Goal: Task Accomplishment & Management: Use online tool/utility

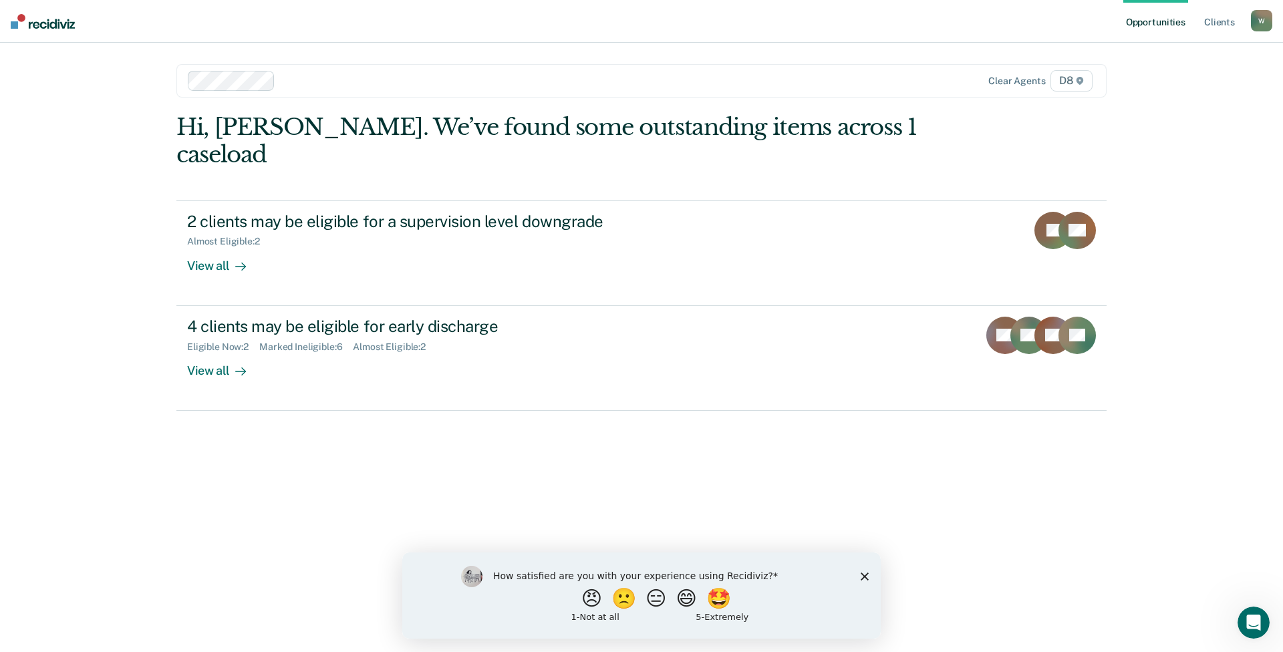
click at [863, 580] on div "How satisfied are you with your experience using Recidiviz? 😠 🙁 😑 😄 🤩 1 - Not a…" at bounding box center [641, 595] width 478 height 86
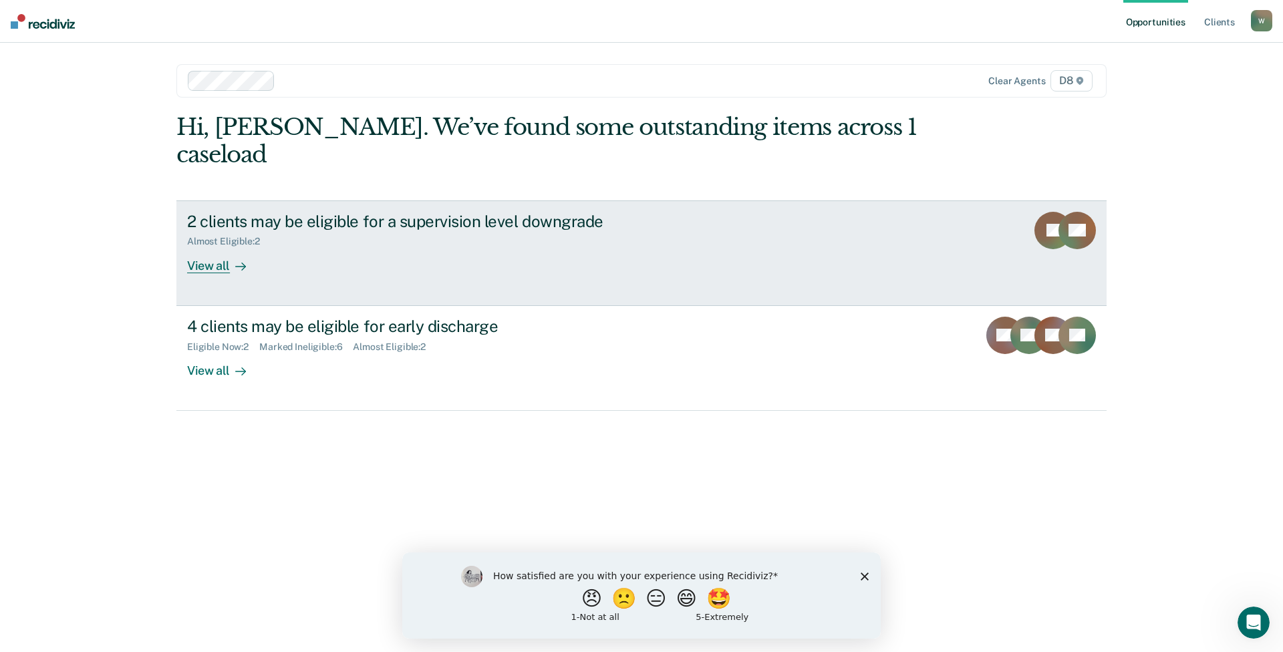
click at [254, 247] on div "View all" at bounding box center [224, 260] width 75 height 26
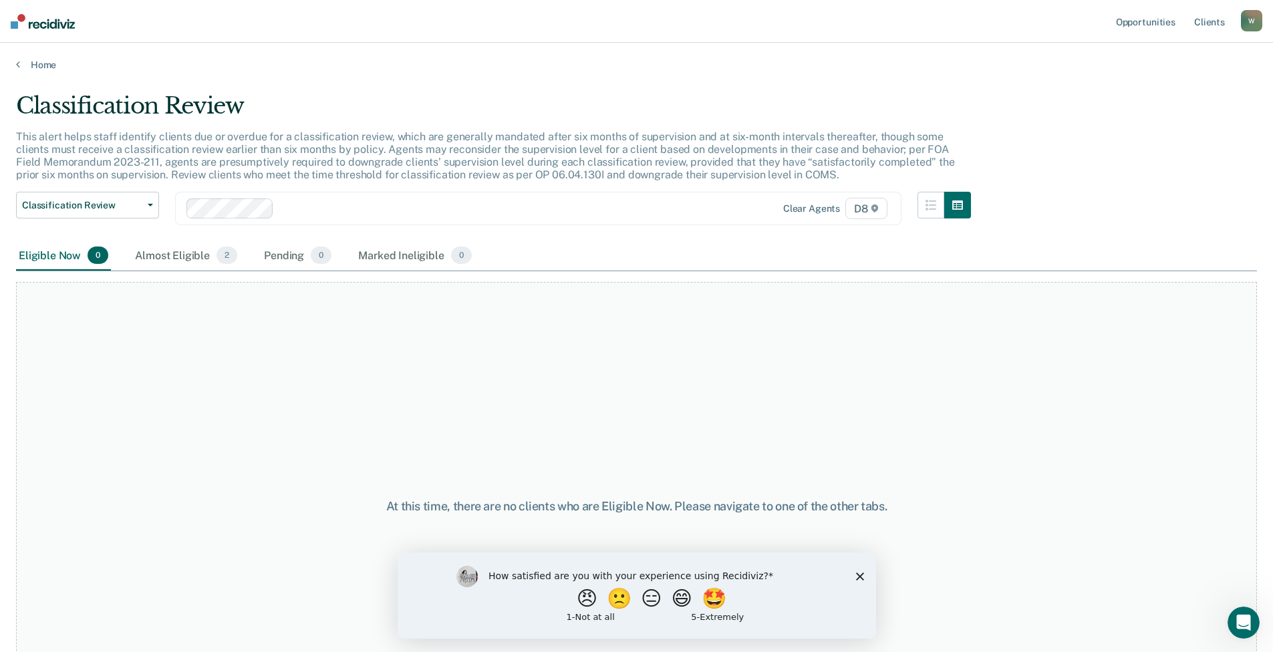
click at [857, 572] on icon "Close survey" at bounding box center [859, 576] width 8 height 8
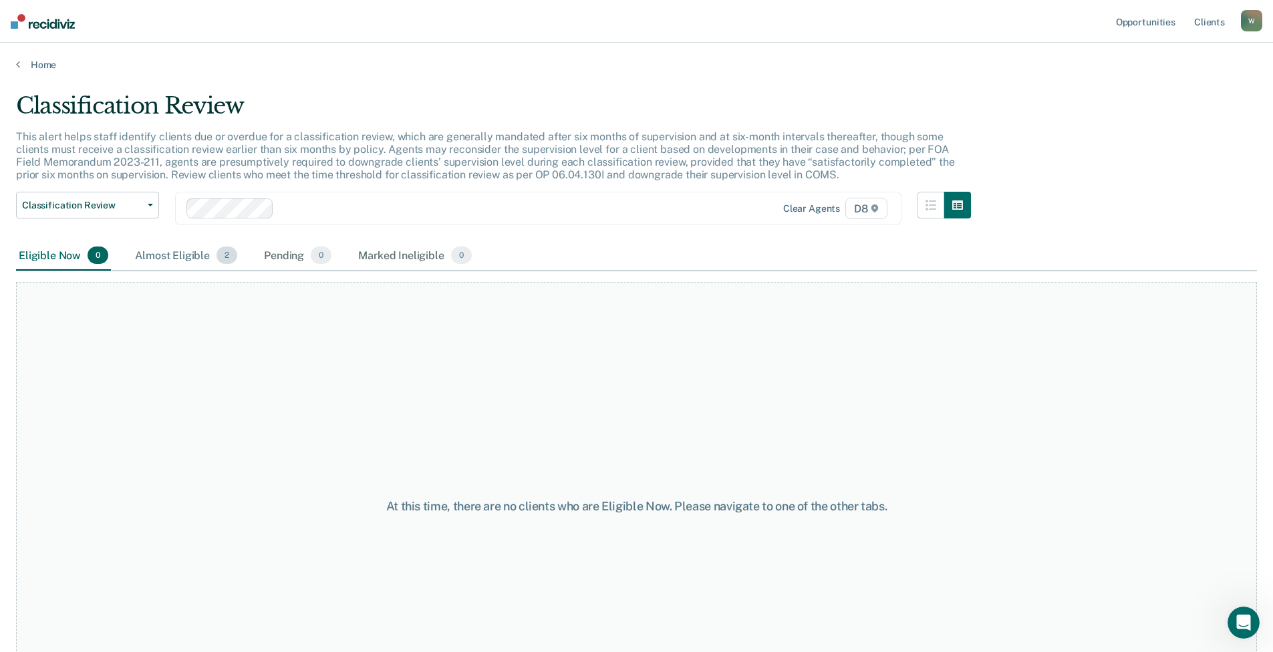
click at [155, 250] on div "Almost Eligible 2" at bounding box center [186, 255] width 108 height 29
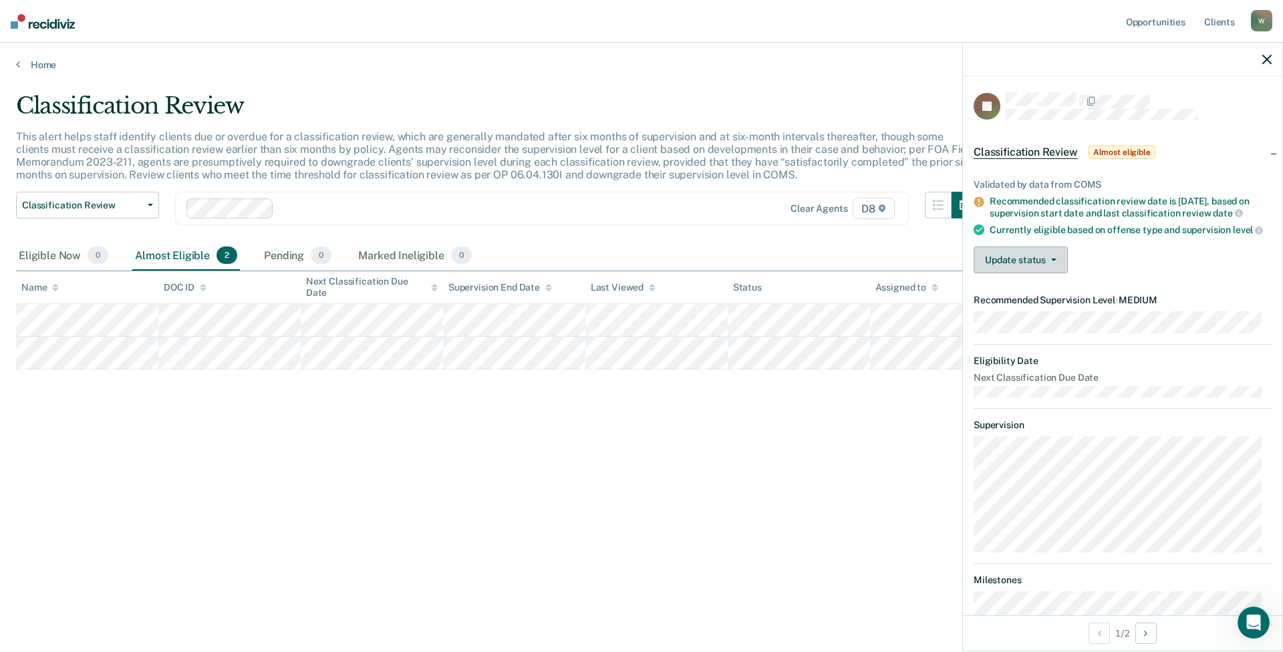
click at [1031, 273] on button "Update status" at bounding box center [1020, 259] width 94 height 27
click at [1010, 317] on button "Mark Ineligible" at bounding box center [1037, 313] width 129 height 21
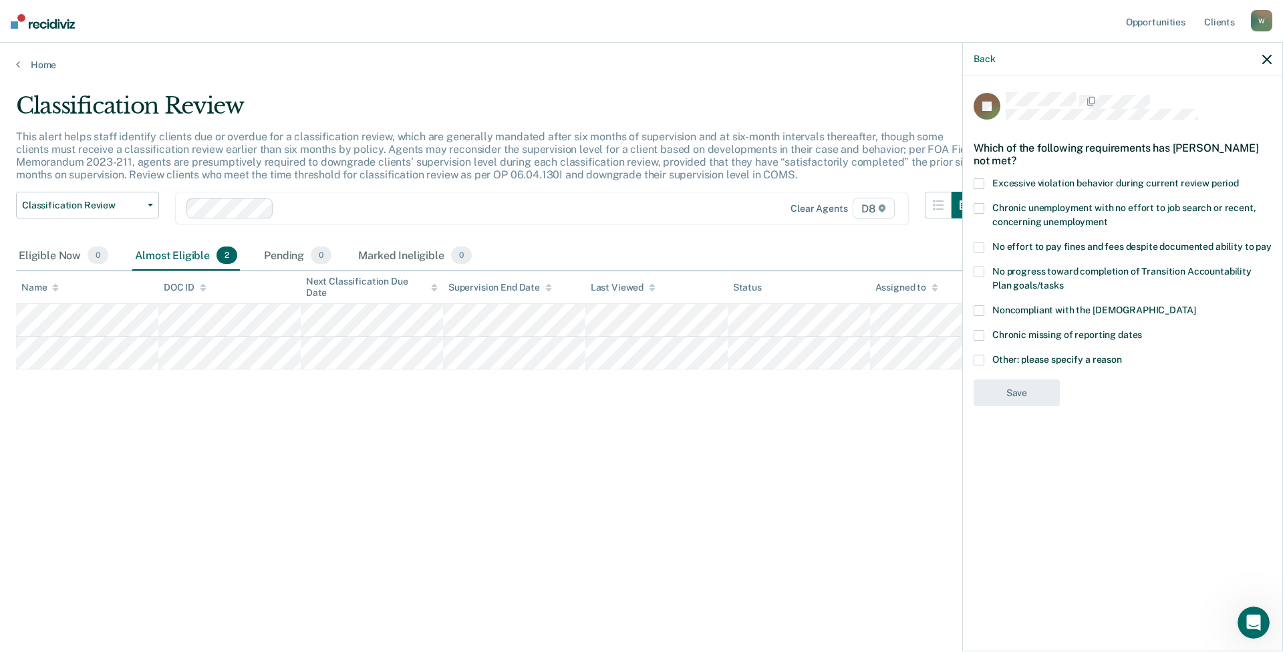
click at [989, 377] on div "JS Which of the following requirements has [PERSON_NAME] not met? Excessive vio…" at bounding box center [1122, 253] width 298 height 323
click at [982, 361] on span at bounding box center [978, 360] width 11 height 11
click at [1122, 355] on input "Other: please specify a reason" at bounding box center [1122, 355] width 0 height 0
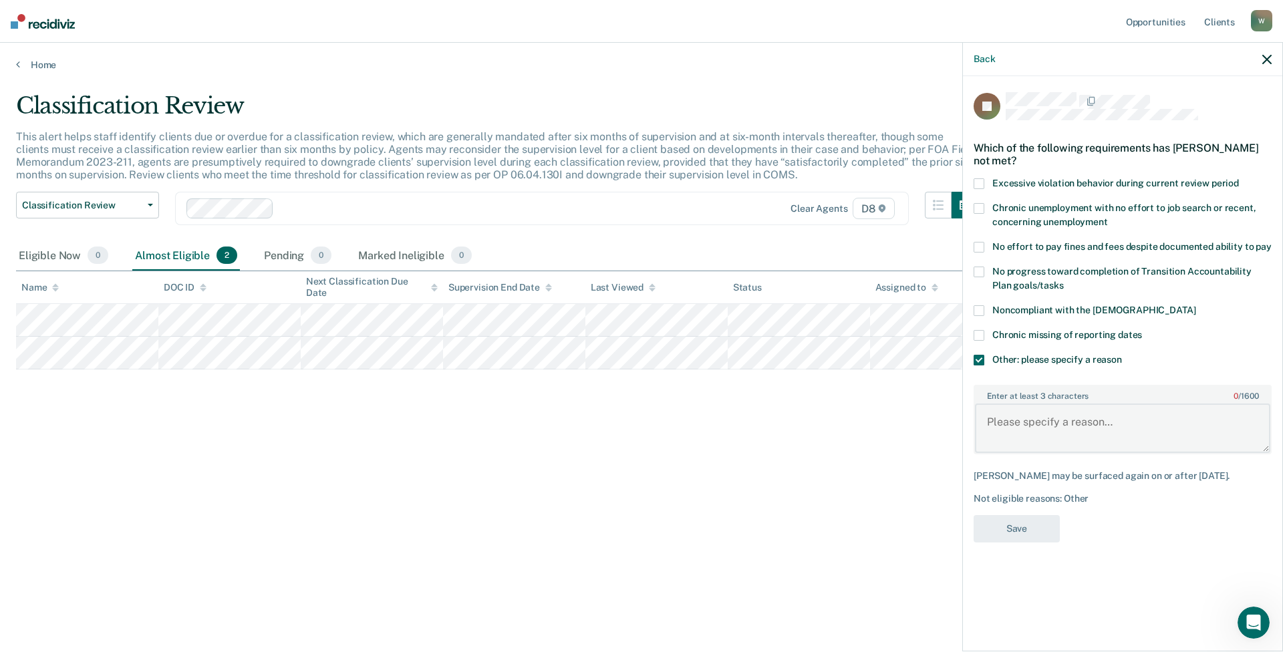
click at [1030, 407] on textarea "Enter at least 3 characters 0 / 1600" at bounding box center [1122, 427] width 295 height 49
drag, startPoint x: 1122, startPoint y: 418, endPoint x: 959, endPoint y: 416, distance: 163.7
click at [959, 416] on body "Looks like you’re using Internet Explorer 11. For faster loading and a better e…" at bounding box center [641, 326] width 1283 height 652
type textarea "Registered sex offender"
drag, startPoint x: 1017, startPoint y: 530, endPoint x: 984, endPoint y: 508, distance: 40.4
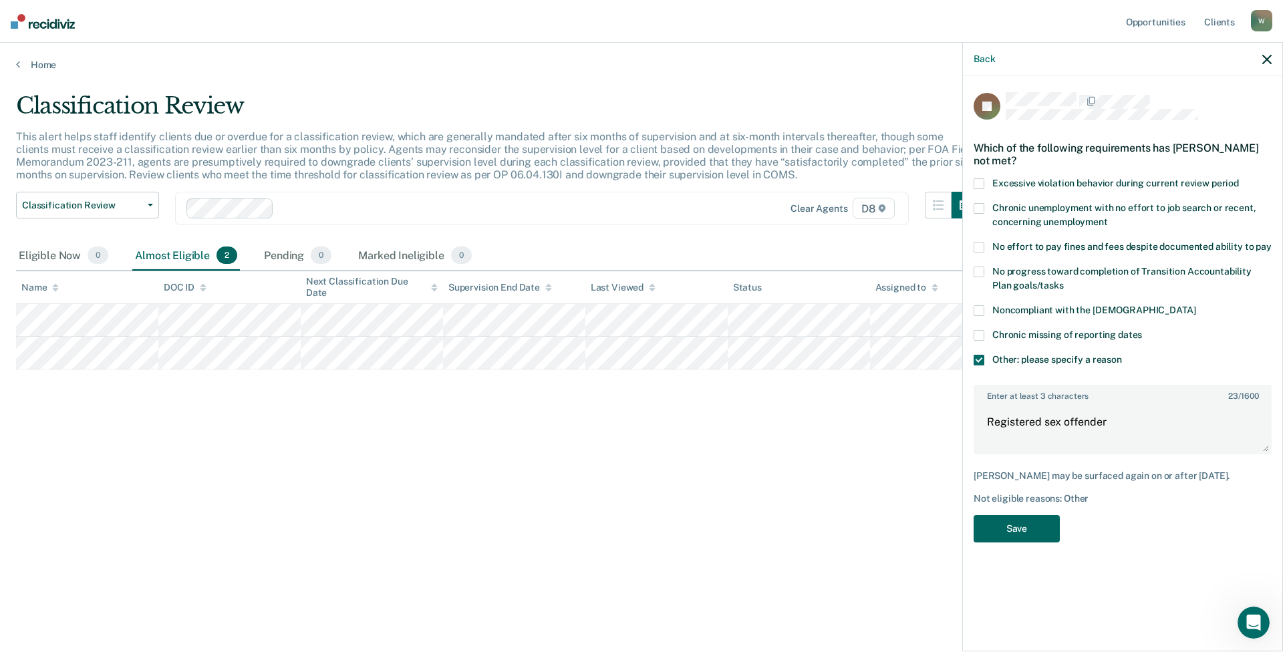
click at [1018, 530] on button "Save" at bounding box center [1016, 528] width 86 height 27
click at [695, 340] on div "Classification Review This alert helps staff identify clients due or overdue fo…" at bounding box center [641, 322] width 1251 height 460
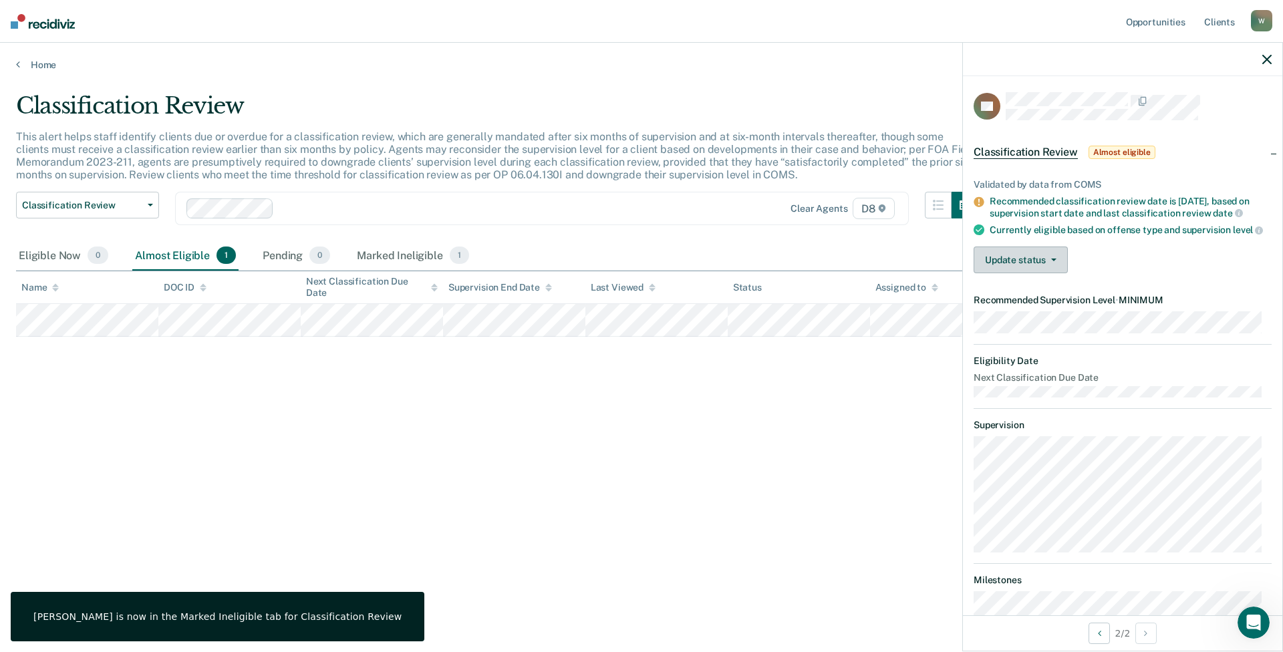
click at [1029, 267] on button "Update status" at bounding box center [1020, 259] width 94 height 27
click at [1027, 321] on button "Mark Ineligible" at bounding box center [1037, 313] width 129 height 21
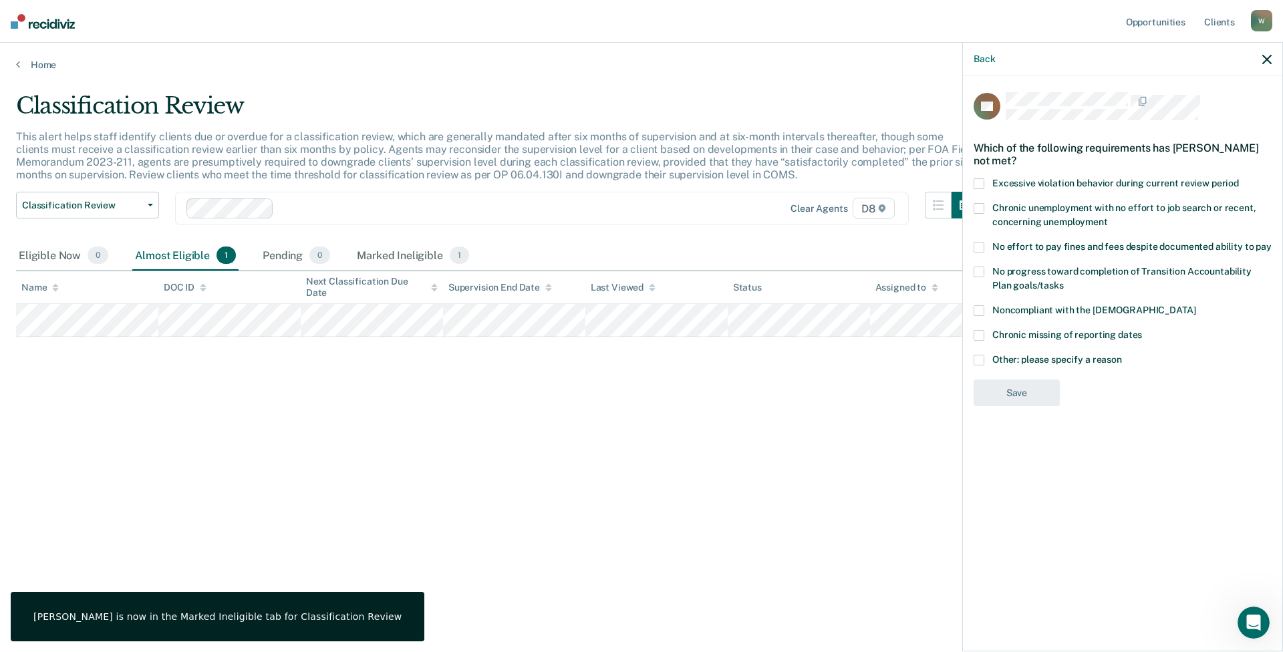
click at [979, 359] on span at bounding box center [978, 360] width 11 height 11
click at [1122, 355] on input "Other: please specify a reason" at bounding box center [1122, 355] width 0 height 0
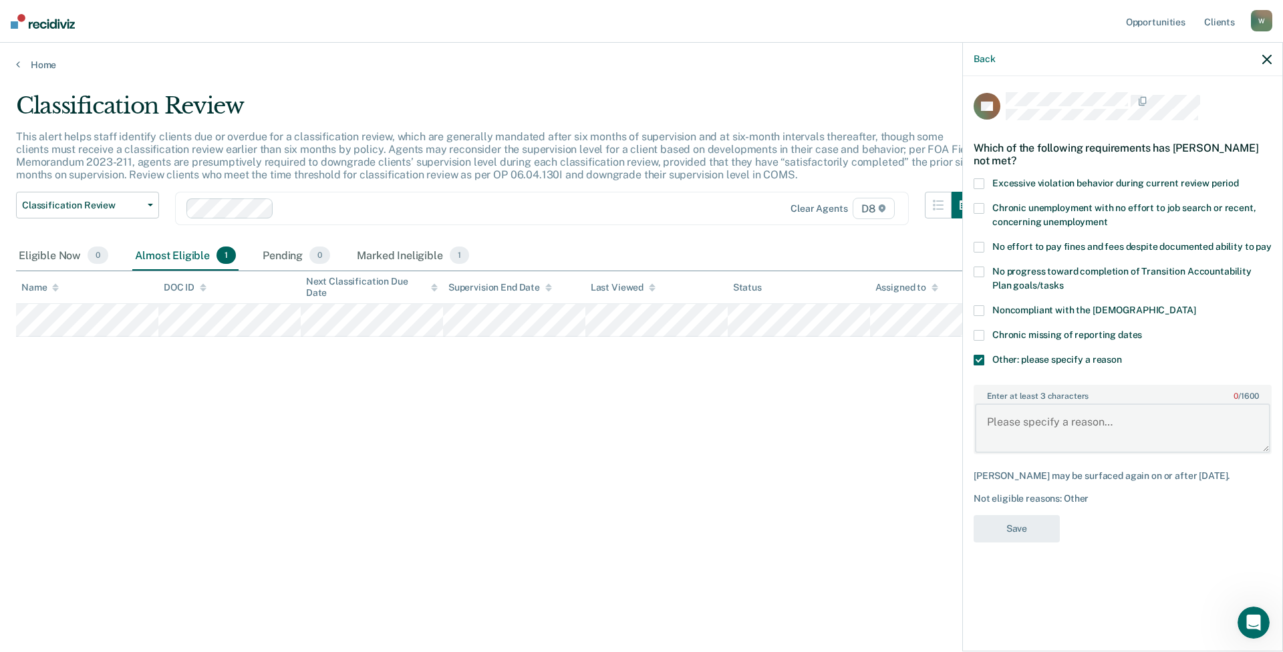
click at [1063, 432] on textarea "Enter at least 3 characters 0 / 1600" at bounding box center [1122, 427] width 295 height 49
paste textarea "Registered sex offender"
type textarea "Registered sex offender"
click at [1012, 530] on button "Save" at bounding box center [1016, 528] width 86 height 27
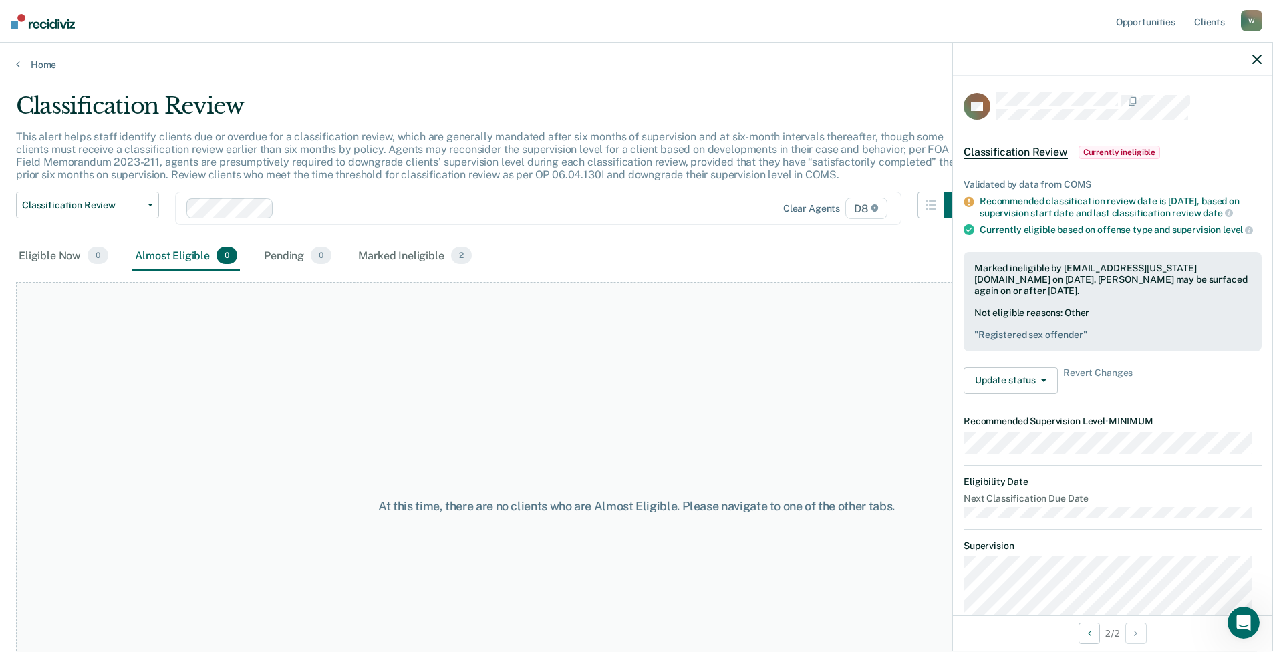
click at [1260, 55] on icon "button" at bounding box center [1256, 59] width 9 height 9
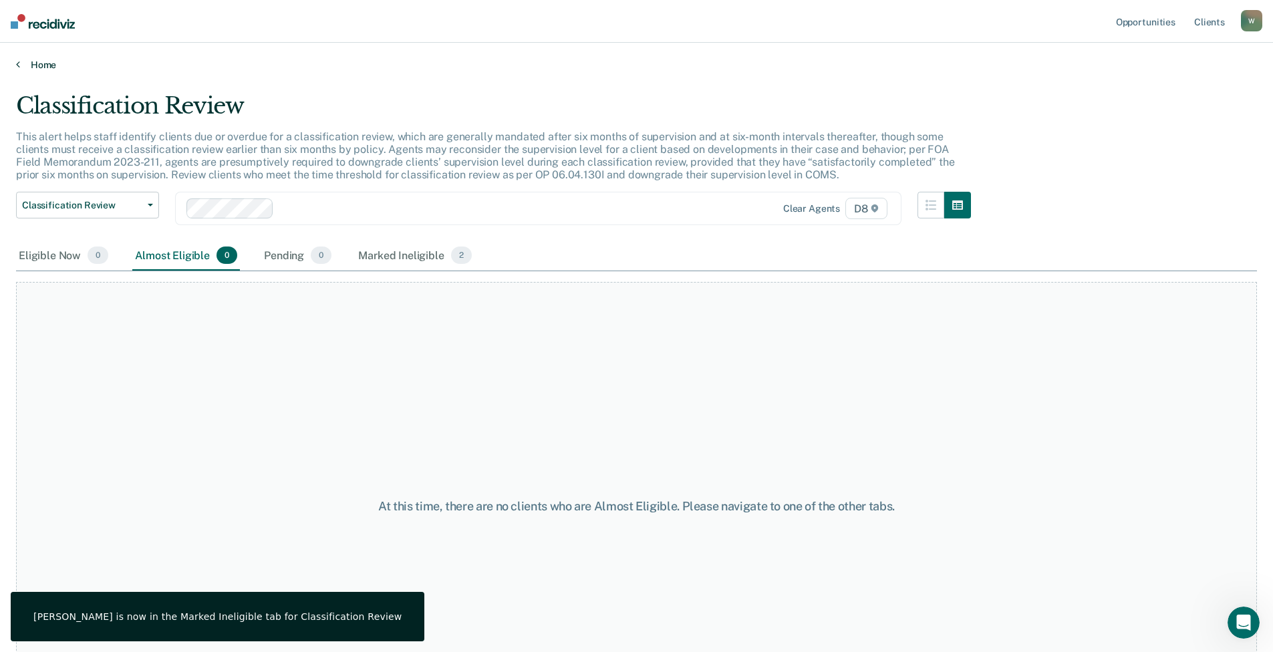
click at [51, 66] on link "Home" at bounding box center [636, 65] width 1241 height 12
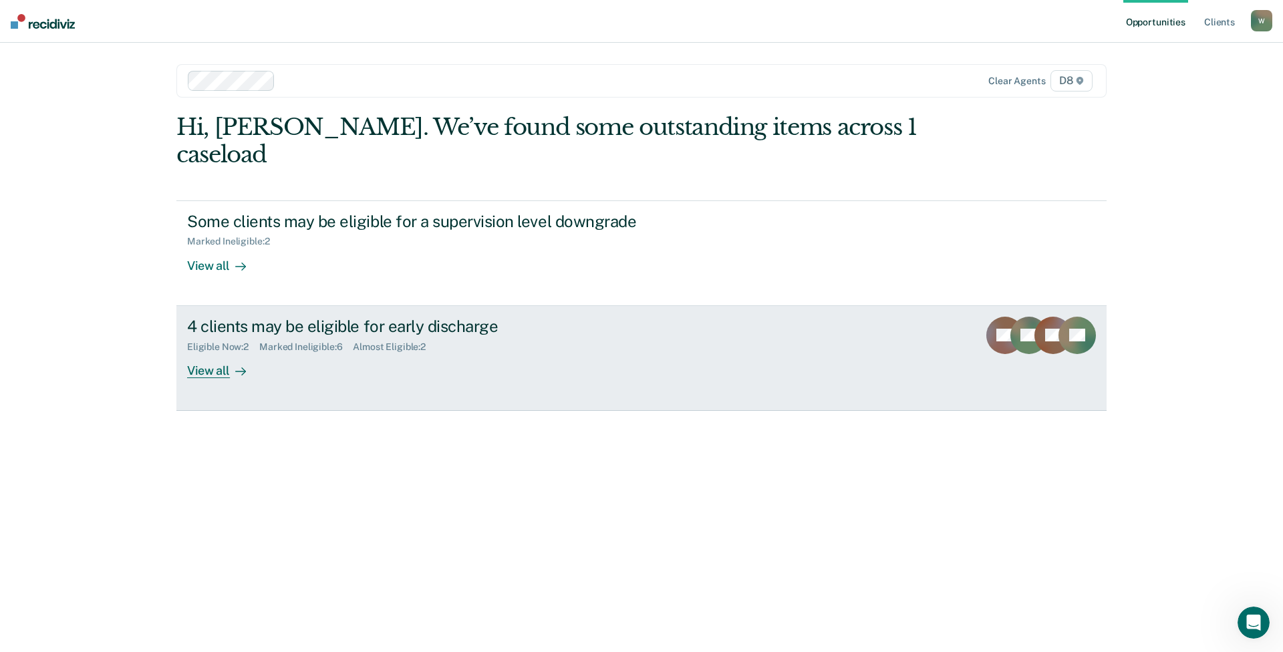
click at [270, 343] on div "4 clients may be eligible for early discharge Eligible Now : 2 Marked Ineligibl…" at bounding box center [437, 347] width 501 height 61
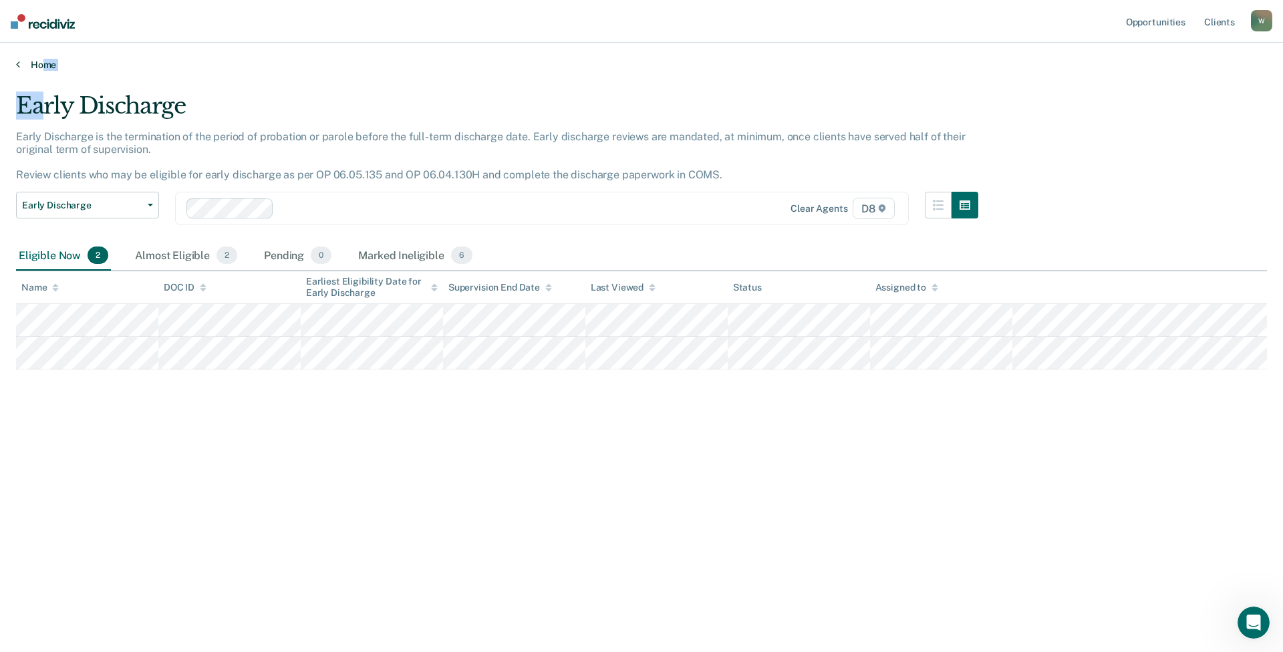
click at [40, 70] on div "Opportunities Client s [EMAIL_ADDRESS][US_STATE][DOMAIN_NAME] W Profile How it …" at bounding box center [641, 326] width 1283 height 652
drag, startPoint x: 40, startPoint y: 70, endPoint x: 39, endPoint y: 63, distance: 7.4
click at [39, 63] on link "Home" at bounding box center [641, 65] width 1251 height 12
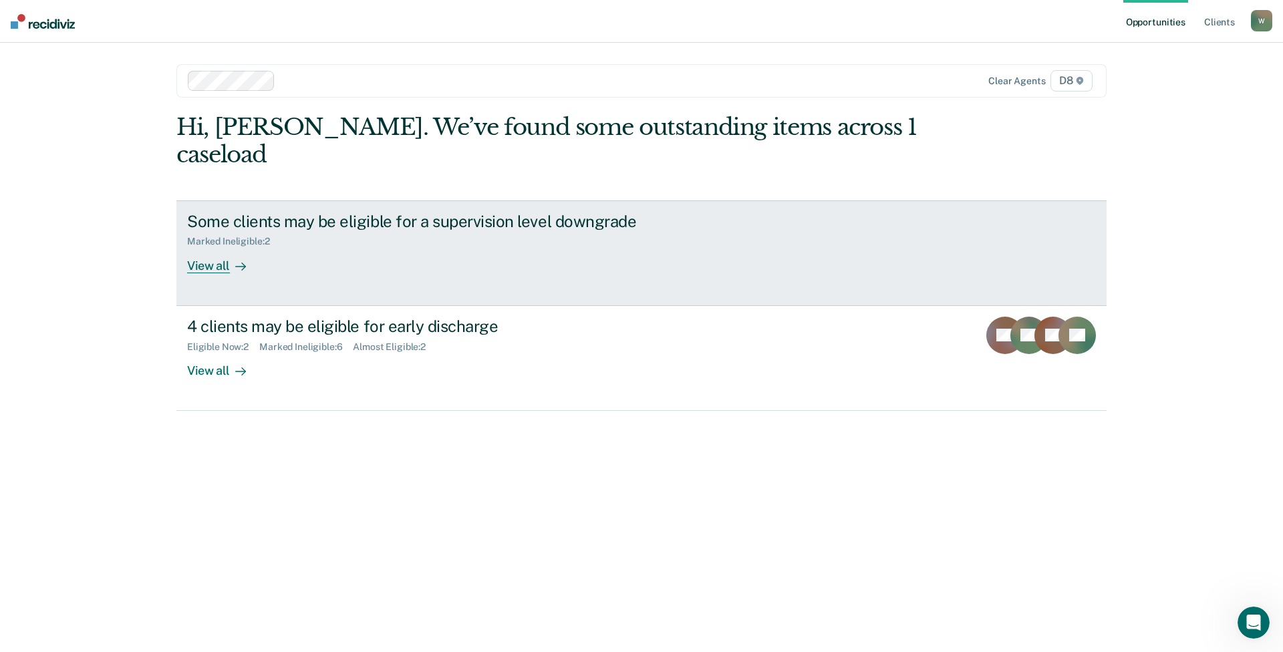
click at [282, 242] on div "Some clients may be eligible for a supervision level downgrade Marked Ineligibl…" at bounding box center [437, 242] width 501 height 61
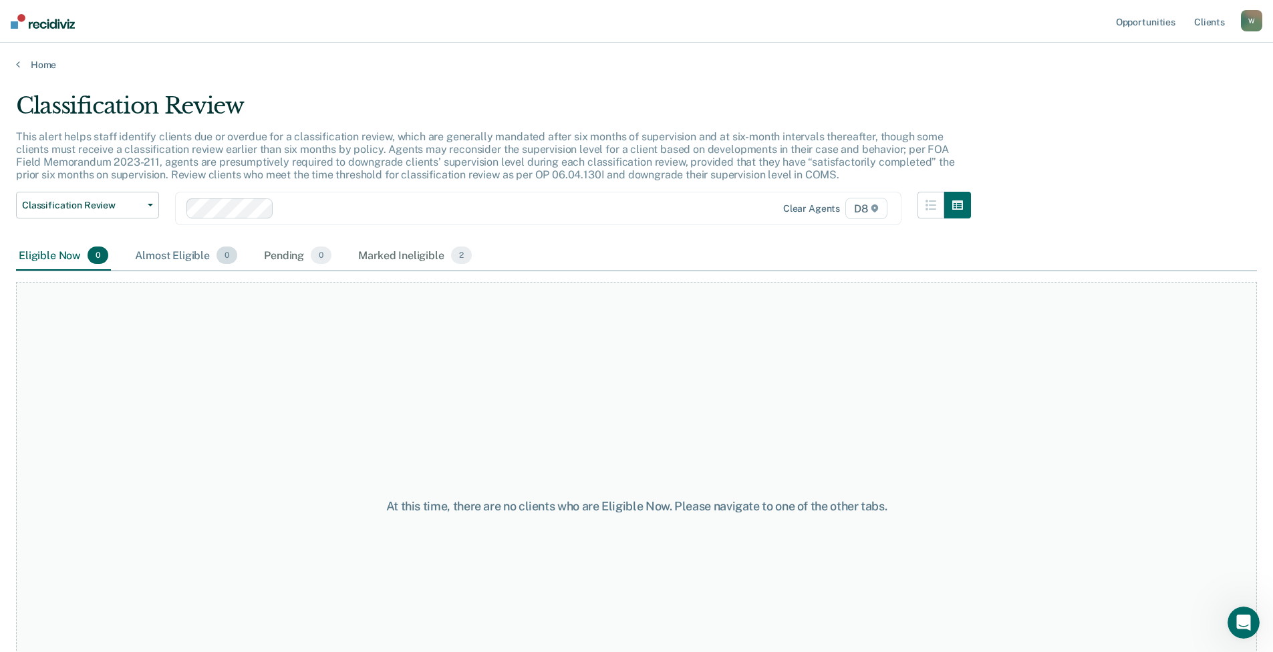
click at [193, 255] on div "Almost Eligible 0" at bounding box center [186, 255] width 108 height 29
click at [272, 251] on div "Pending 0" at bounding box center [297, 255] width 73 height 29
click at [401, 262] on div "Marked Ineligible 2" at bounding box center [414, 255] width 119 height 29
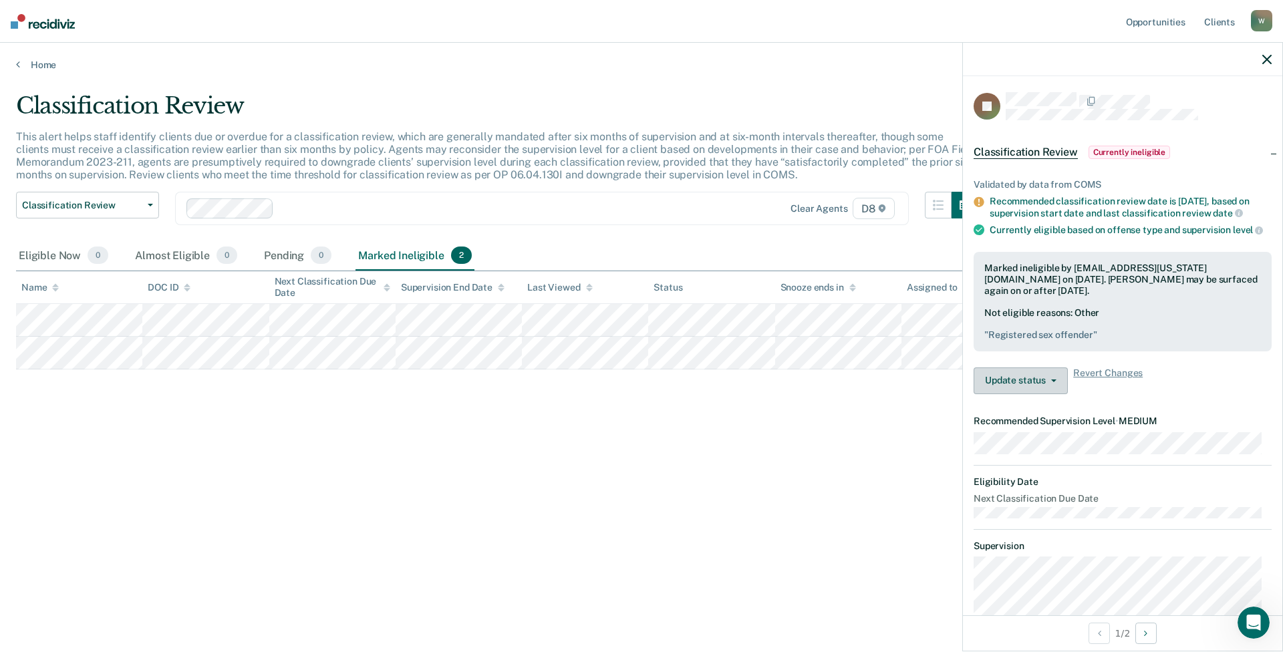
click at [1007, 383] on button "Update status" at bounding box center [1020, 380] width 94 height 27
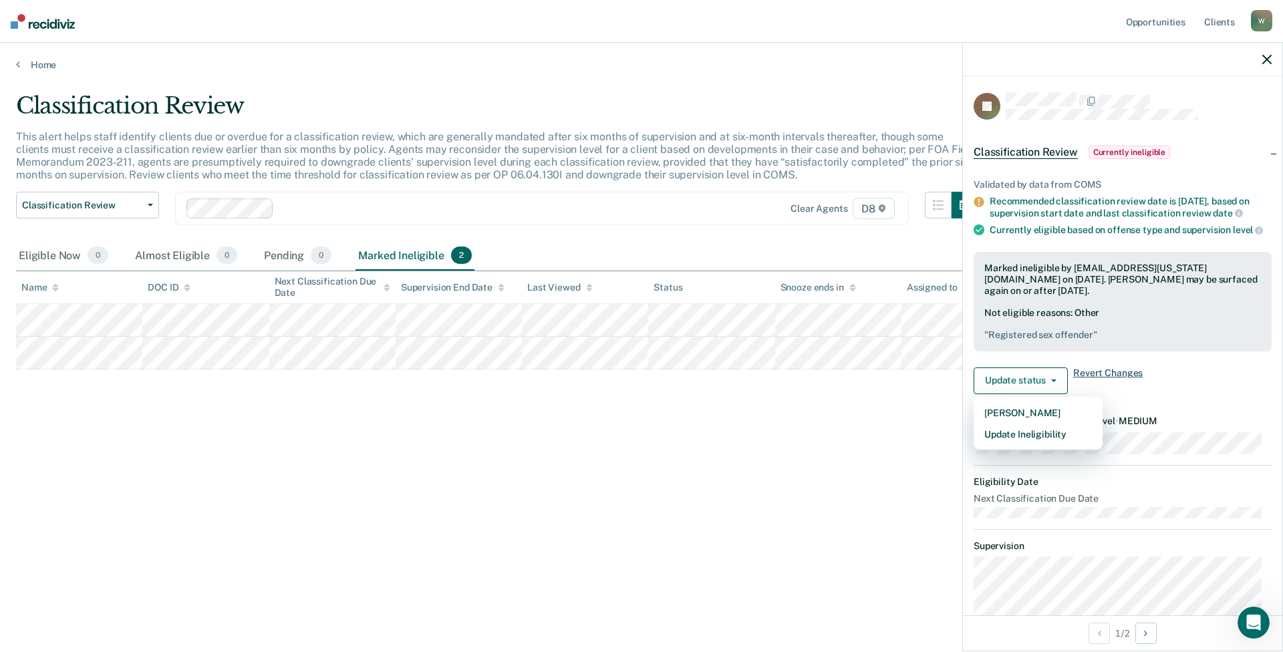
click at [1096, 380] on span "Revert Changes" at bounding box center [1107, 380] width 69 height 27
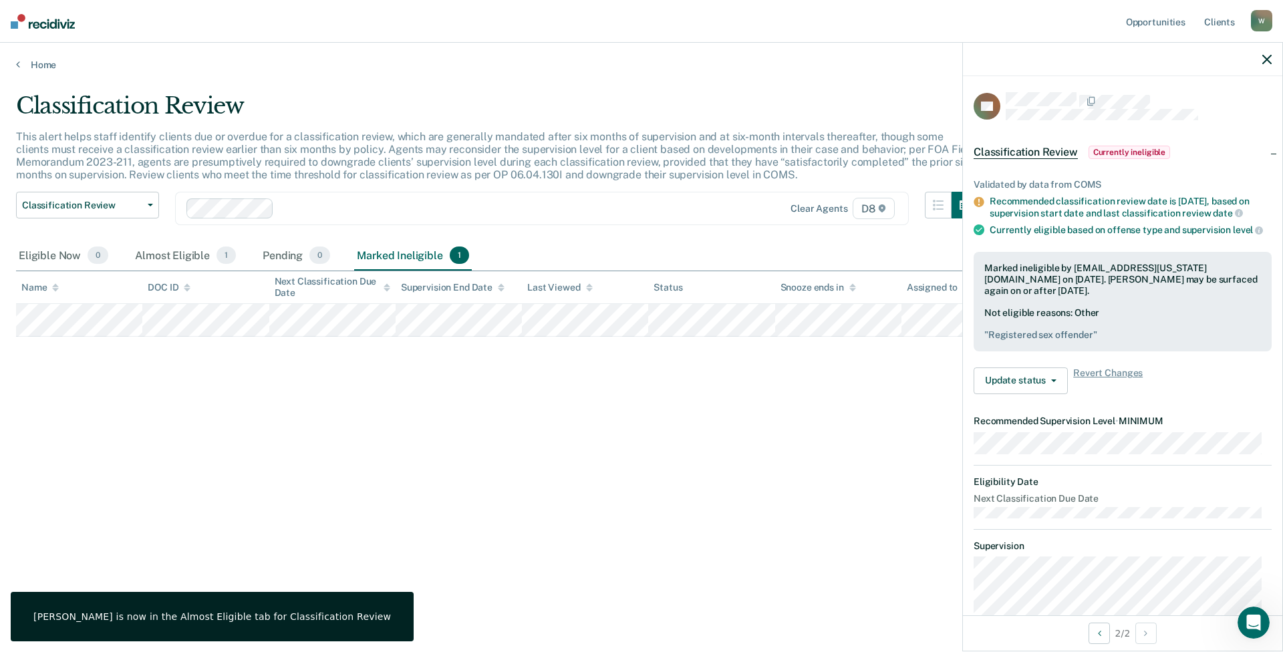
click at [1109, 376] on div "Validated by data from COMS Recommended classification review date is [DATE], b…" at bounding box center [1122, 281] width 319 height 247
click at [1103, 383] on span "Revert Changes" at bounding box center [1107, 380] width 69 height 27
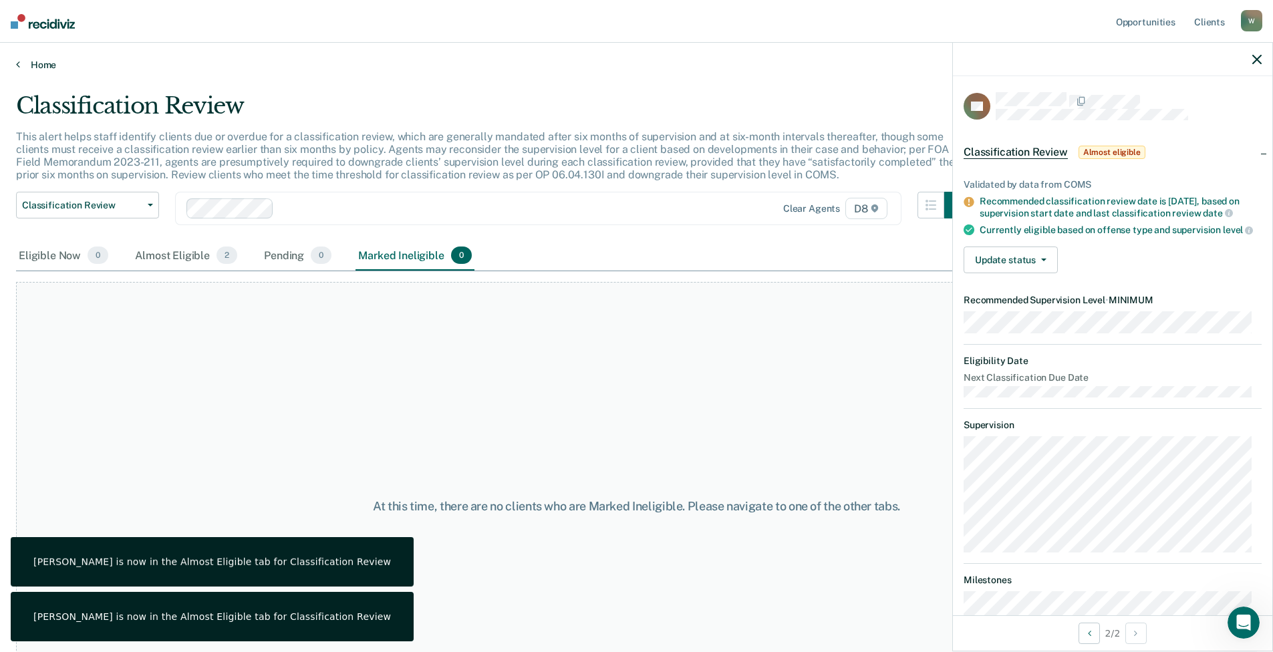
click at [38, 60] on link "Home" at bounding box center [636, 65] width 1241 height 12
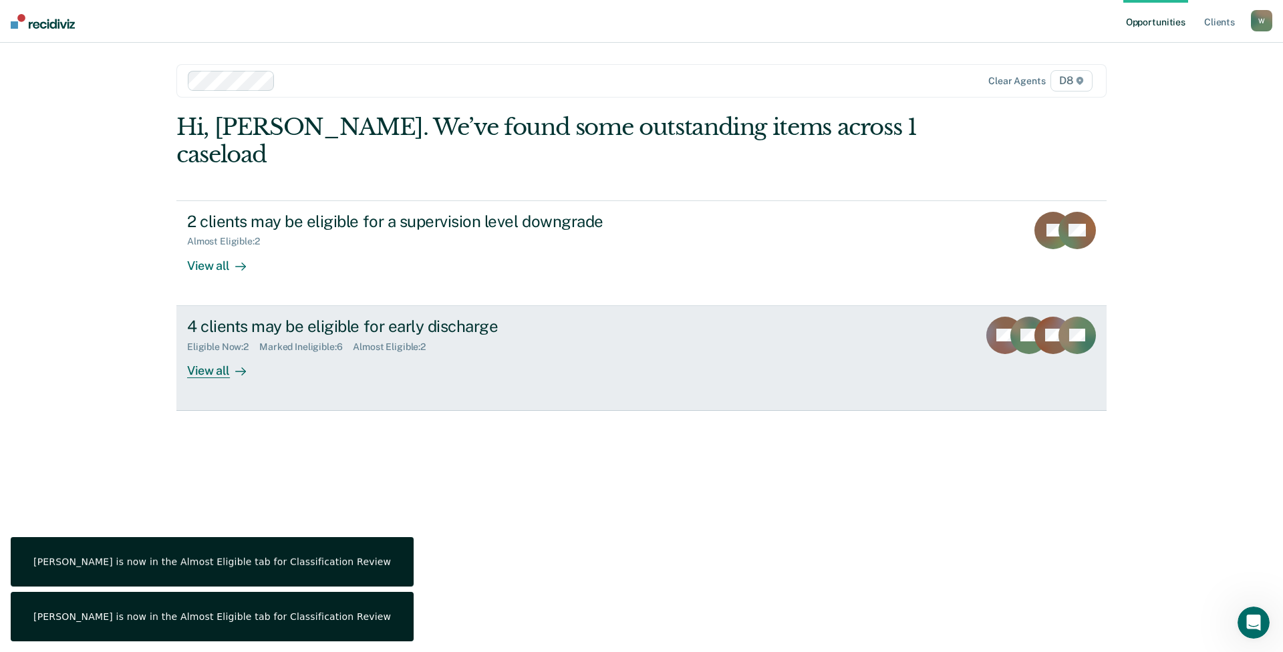
click at [226, 341] on div "Eligible Now : 2" at bounding box center [223, 346] width 72 height 11
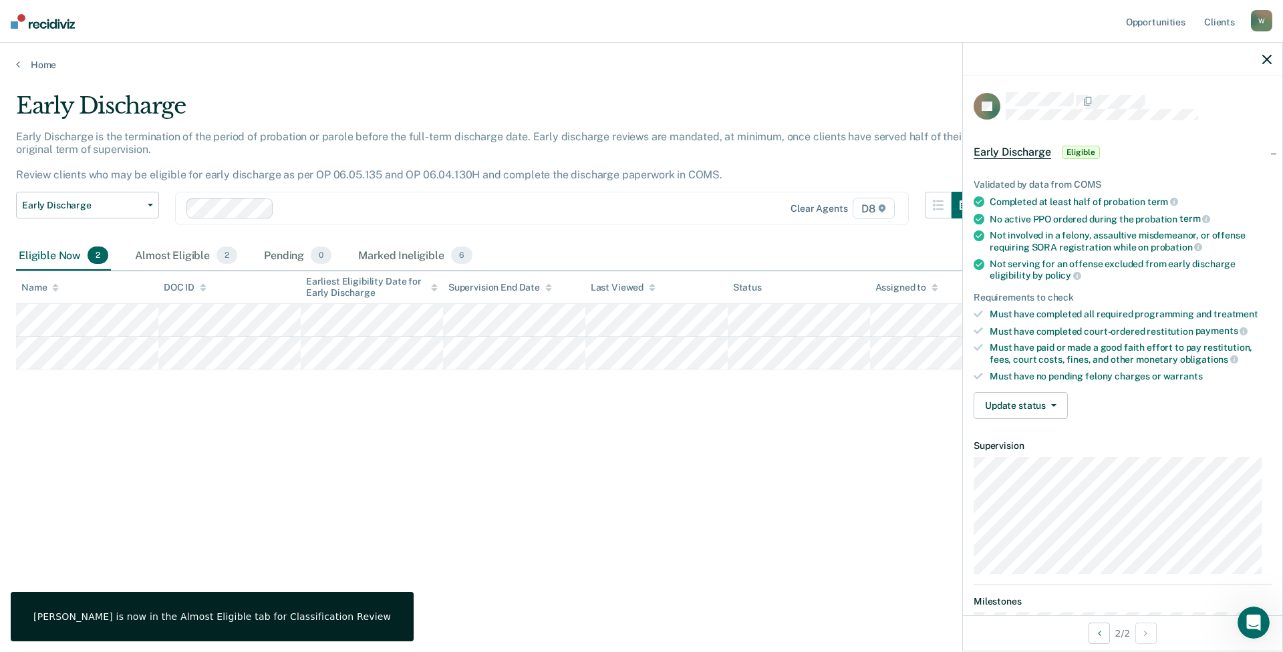
click at [1020, 361] on div "Must have paid or made a good faith effort to pay restitution, fees, court cost…" at bounding box center [1130, 353] width 282 height 23
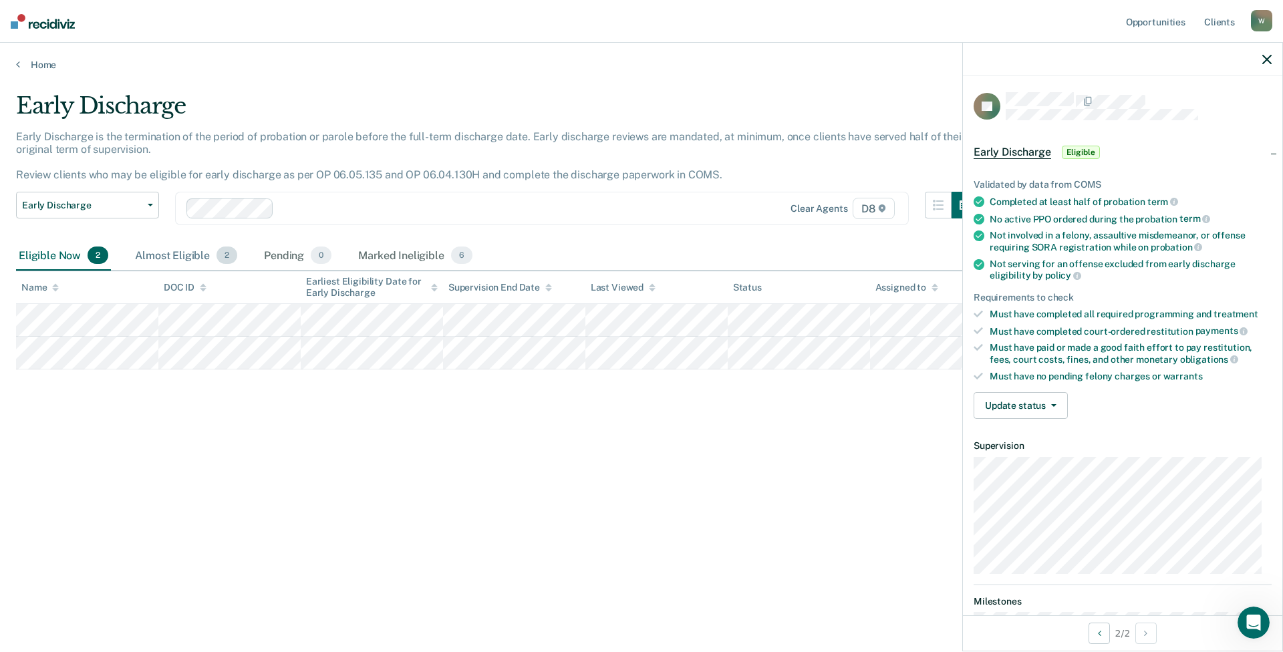
click at [216, 252] on span "2" at bounding box center [226, 254] width 21 height 17
click at [212, 253] on div "Almost Eligible 2" at bounding box center [186, 255] width 108 height 29
click at [180, 256] on div "Almost Eligible 2" at bounding box center [186, 255] width 108 height 29
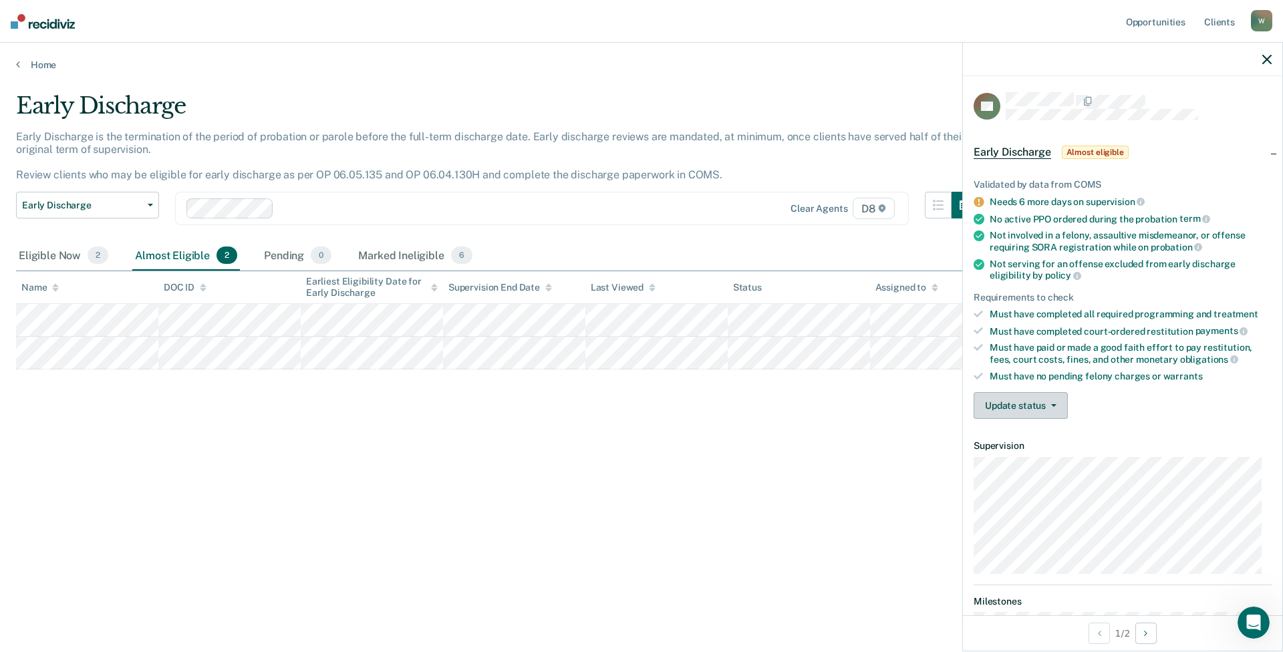
drag, startPoint x: 1030, startPoint y: 404, endPoint x: 1033, endPoint y: 414, distance: 9.7
click at [1030, 405] on button "Update status" at bounding box center [1020, 405] width 94 height 27
click at [1026, 450] on button "Mark Ineligible" at bounding box center [1037, 458] width 129 height 21
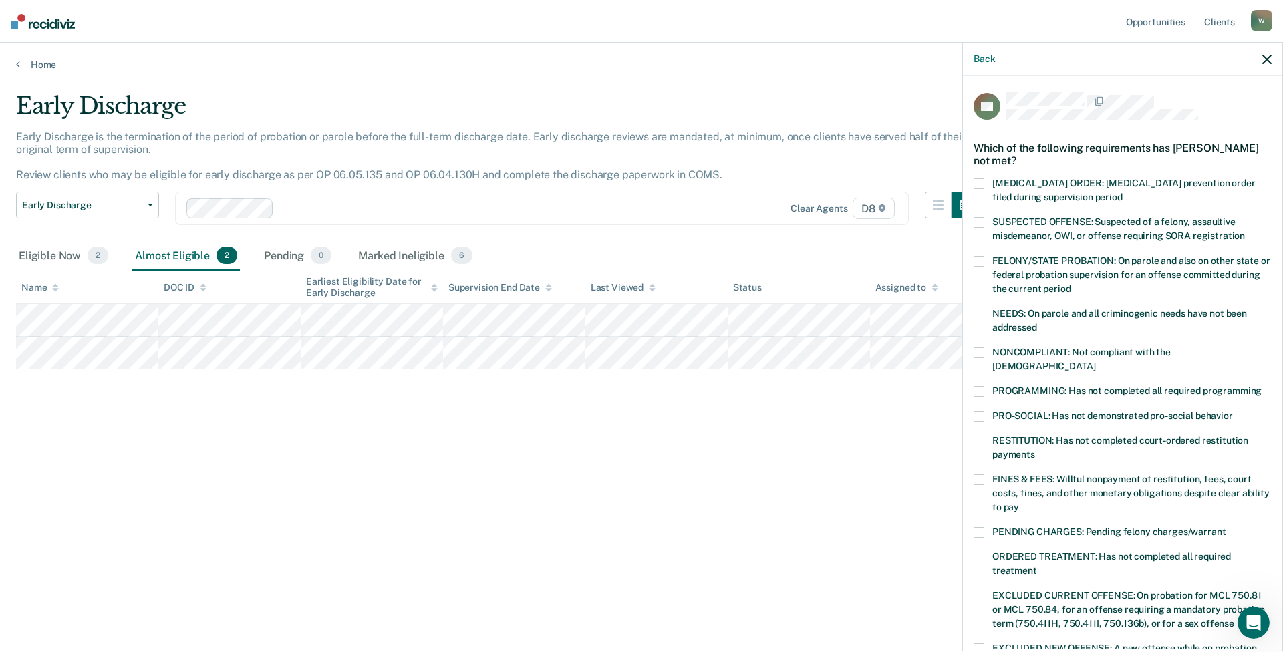
scroll to position [268, 0]
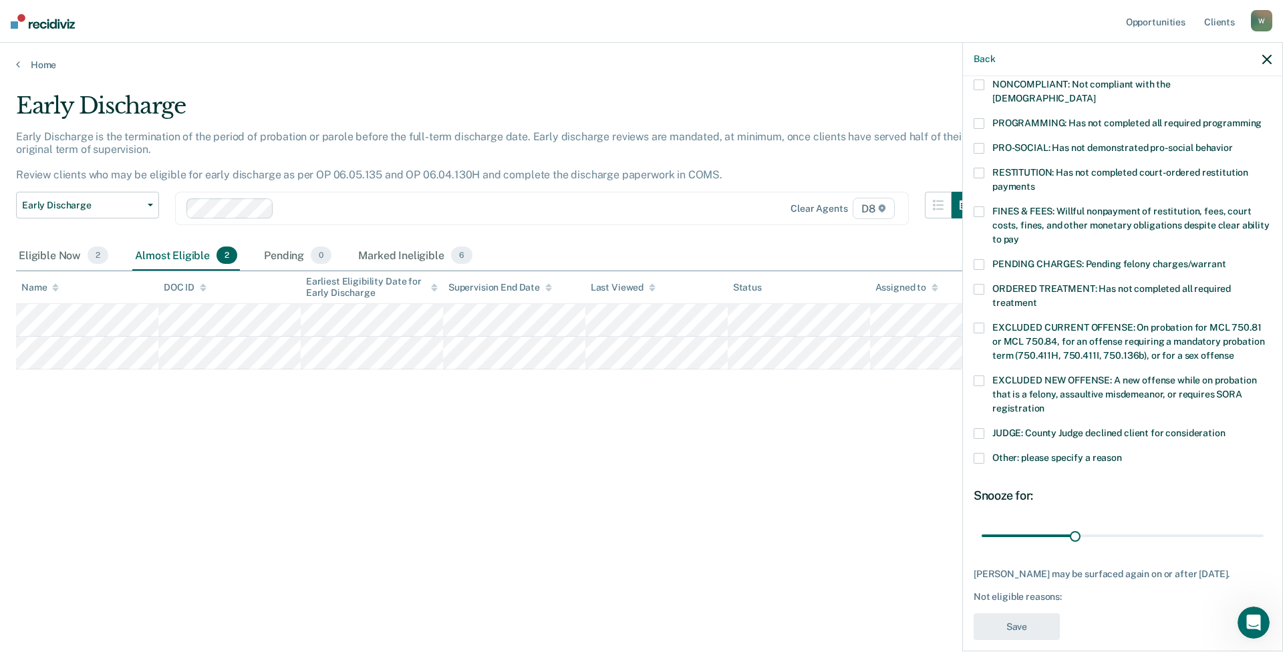
click at [977, 284] on span at bounding box center [978, 289] width 11 height 11
click at [1037, 298] on input "ORDERED TREATMENT: Has not completed all required treatment" at bounding box center [1037, 298] width 0 height 0
click at [981, 323] on span at bounding box center [978, 328] width 11 height 11
click at [1234, 351] on input "EXCLUDED CURRENT OFFENSE: On probation for MCL 750.81 or MCL 750.84, for an off…" at bounding box center [1234, 351] width 0 height 0
click at [978, 323] on span at bounding box center [978, 328] width 11 height 11
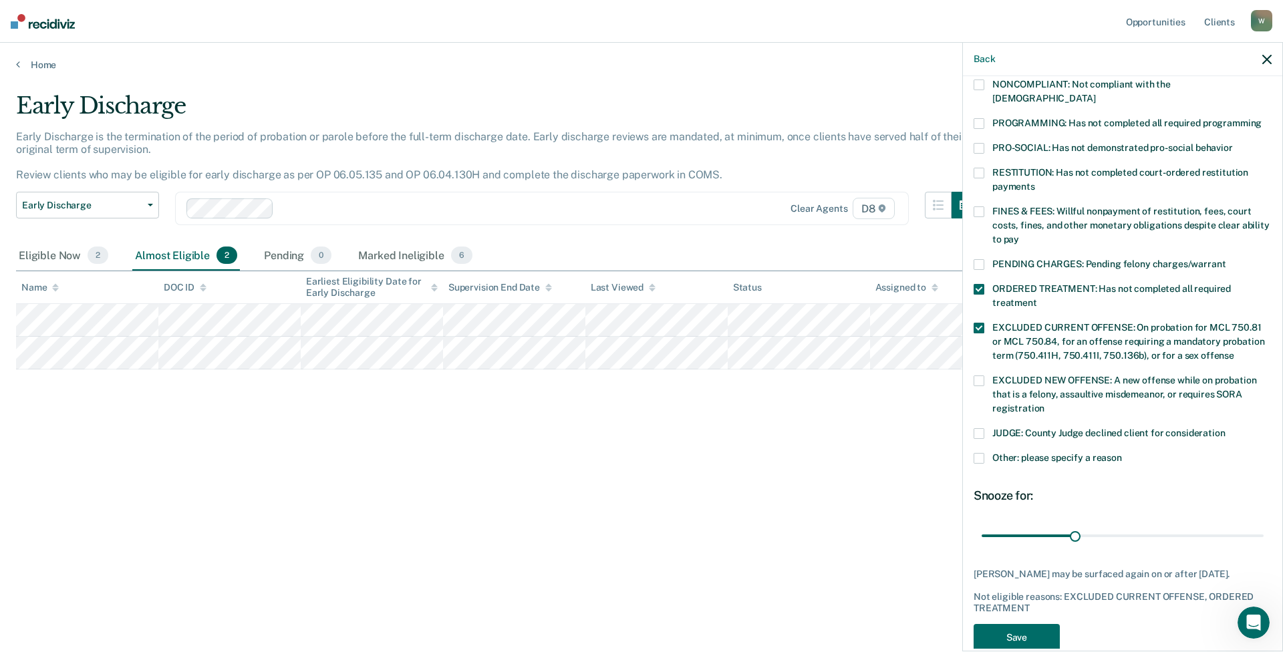
click at [1234, 351] on input "EXCLUDED CURRENT OFFENSE: On probation for MCL 750.81 or MCL 750.84, for an off…" at bounding box center [1234, 351] width 0 height 0
click at [979, 375] on span at bounding box center [978, 380] width 11 height 11
click at [1044, 403] on input "EXCLUDED NEW OFFENSE: A new offense while on probation that is a felony, assaul…" at bounding box center [1044, 403] width 0 height 0
click at [979, 375] on span at bounding box center [978, 380] width 11 height 11
click at [1044, 403] on input "EXCLUDED NEW OFFENSE: A new offense while on probation that is a felony, assaul…" at bounding box center [1044, 403] width 0 height 0
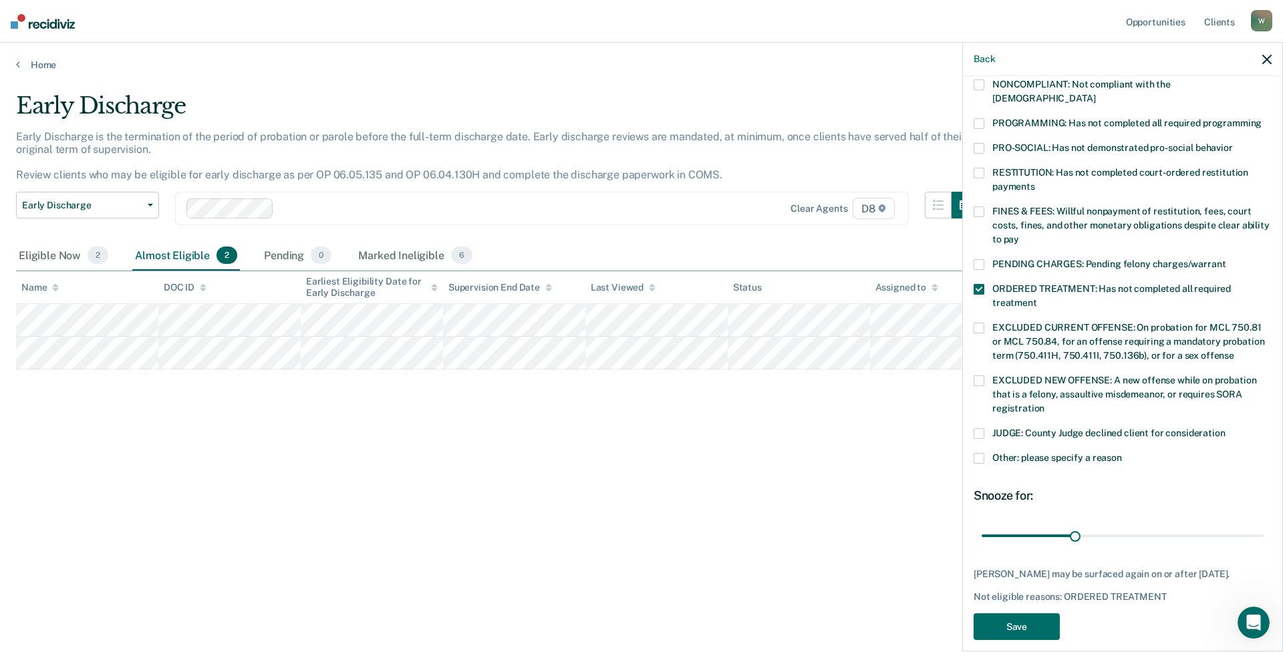
click at [983, 453] on span at bounding box center [978, 458] width 11 height 11
click at [1122, 453] on input "Other: please specify a reason" at bounding box center [1122, 453] width 0 height 0
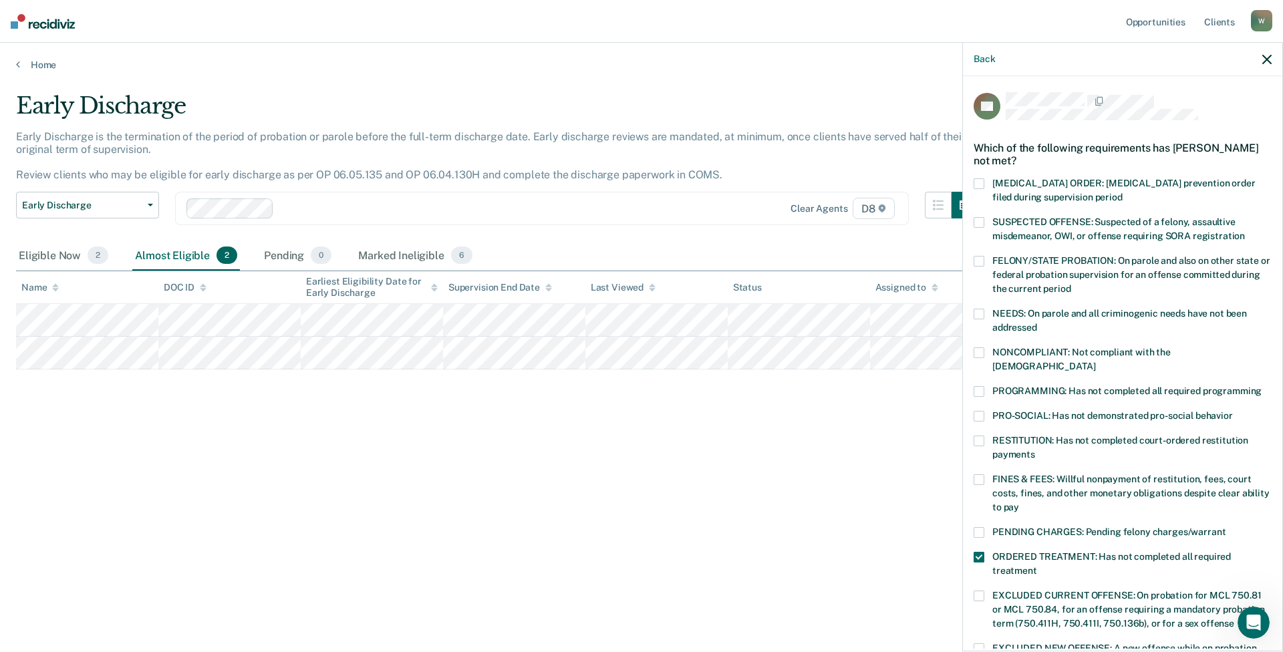
scroll to position [349, 0]
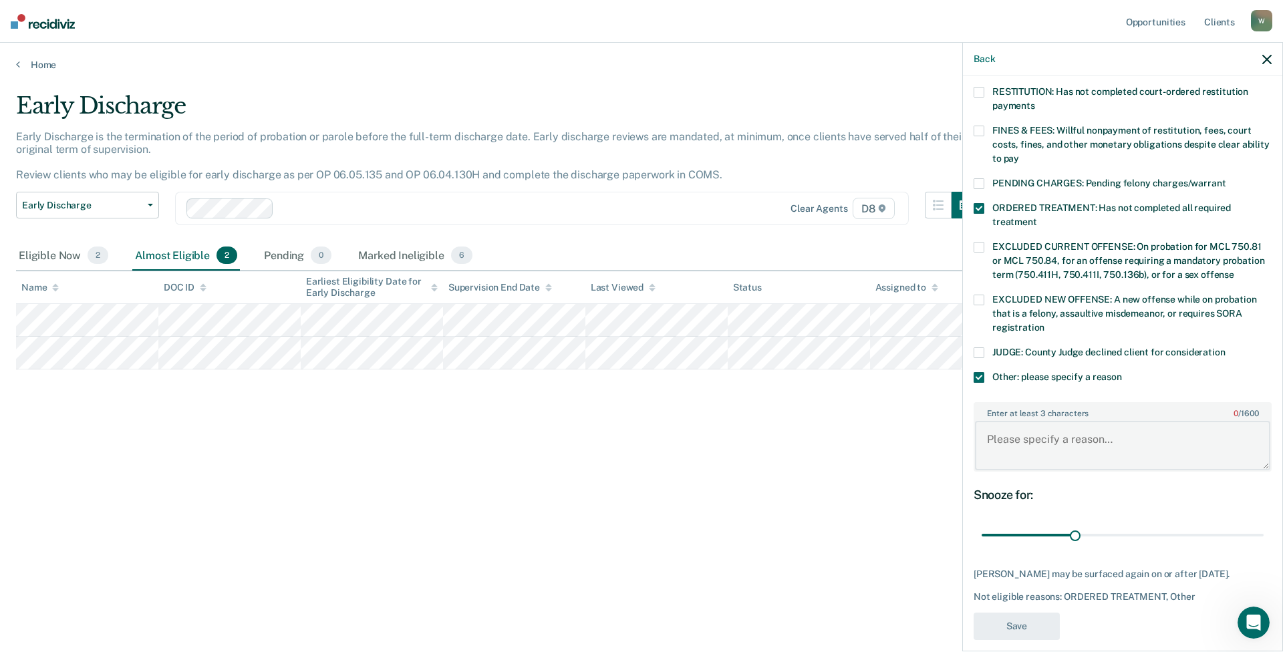
click at [1069, 421] on textarea "Enter at least 3 characters 0 / 1600" at bounding box center [1122, 445] width 295 height 49
paste textarea "Registered sex offender"
type textarea "Registered sex offender"
click at [1023, 613] on button "Save" at bounding box center [1016, 626] width 86 height 27
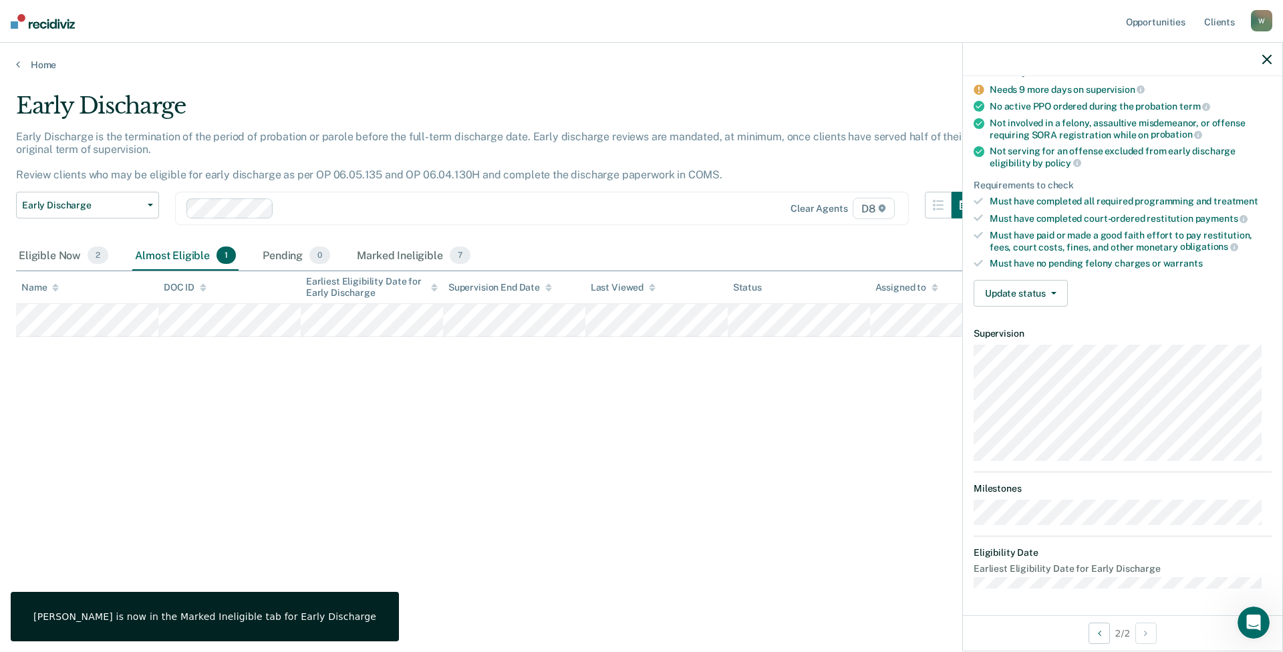
scroll to position [111, 0]
click at [1010, 295] on button "Update status" at bounding box center [1020, 294] width 94 height 27
click at [1007, 342] on button "Mark Ineligible" at bounding box center [1037, 347] width 129 height 21
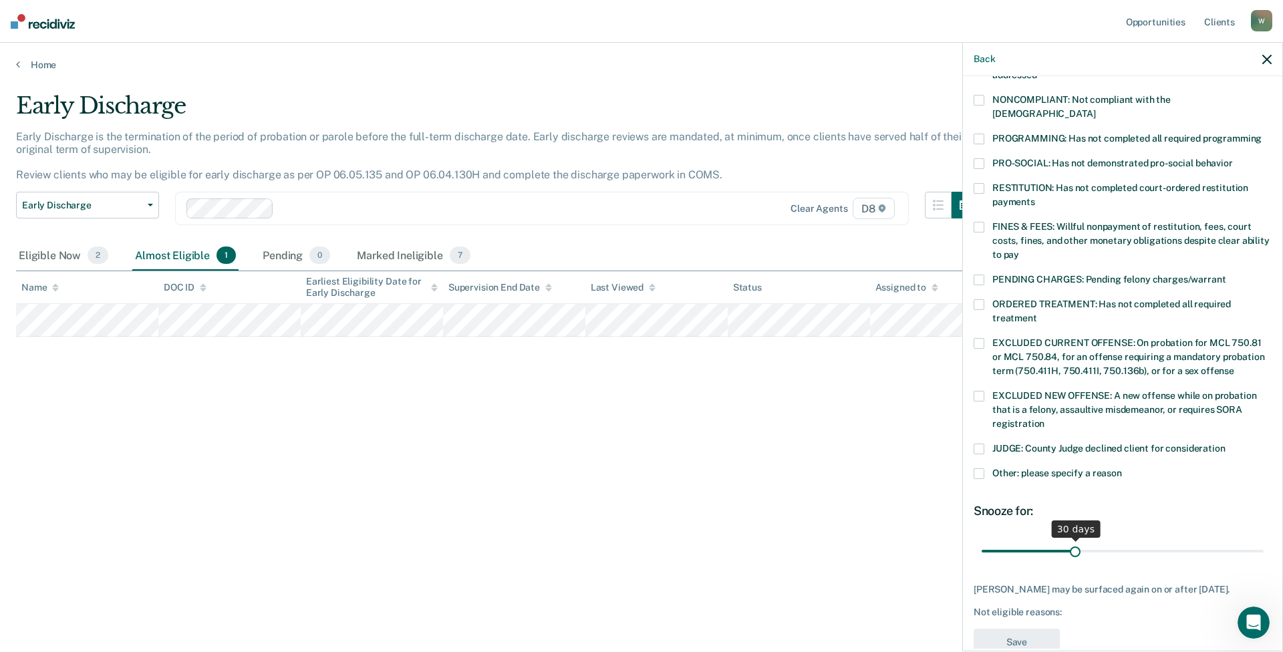
scroll to position [279, 0]
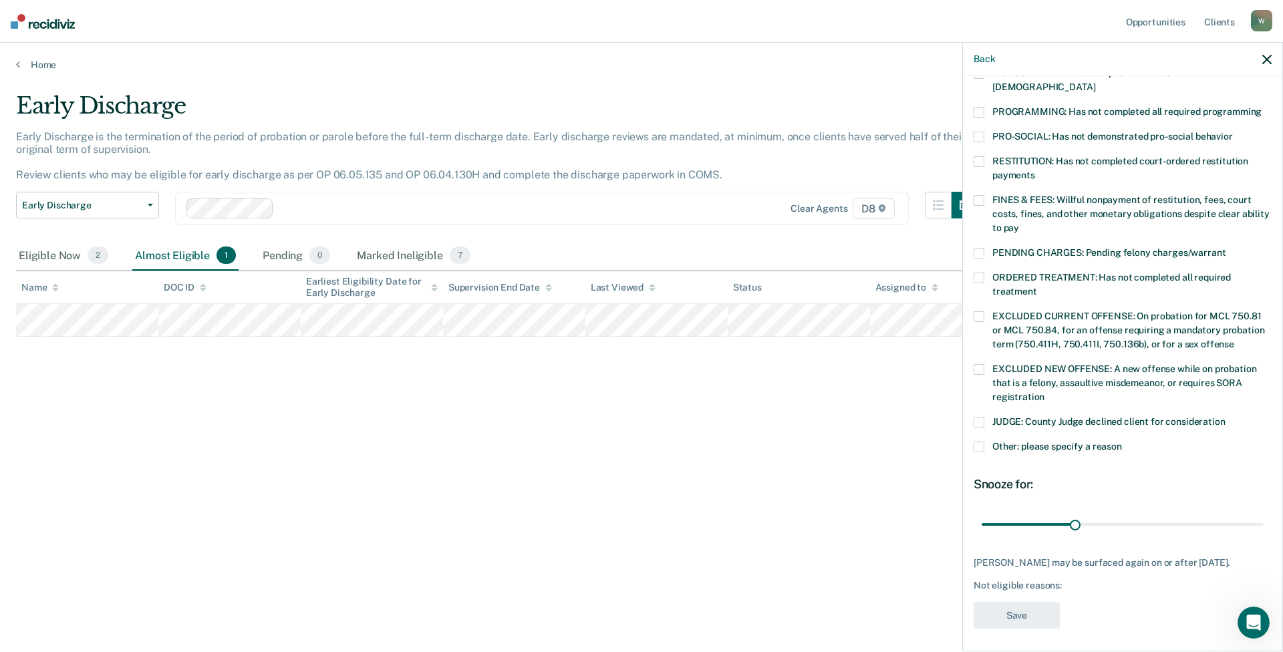
click at [989, 442] on label "Other: please specify a reason" at bounding box center [1122, 449] width 298 height 14
click at [1122, 442] on input "Other: please specify a reason" at bounding box center [1122, 442] width 0 height 0
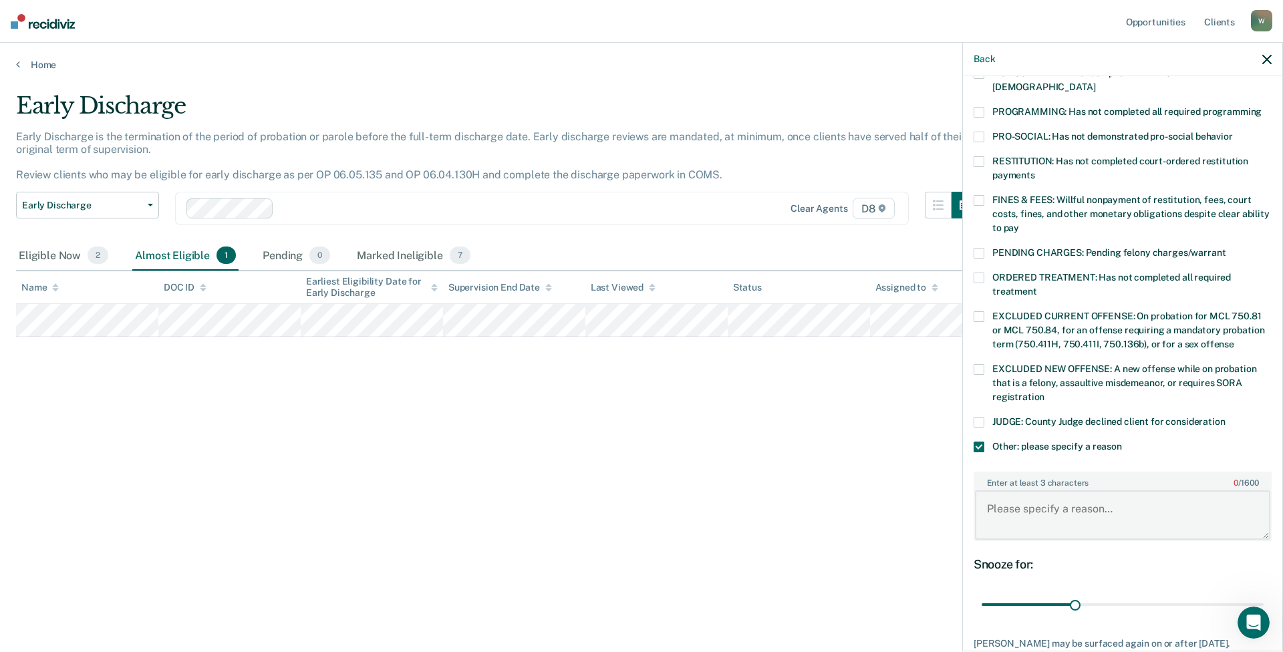
click at [1112, 503] on textarea "Enter at least 3 characters 0 / 1600" at bounding box center [1122, 514] width 295 height 49
paste textarea "Registered sex offender"
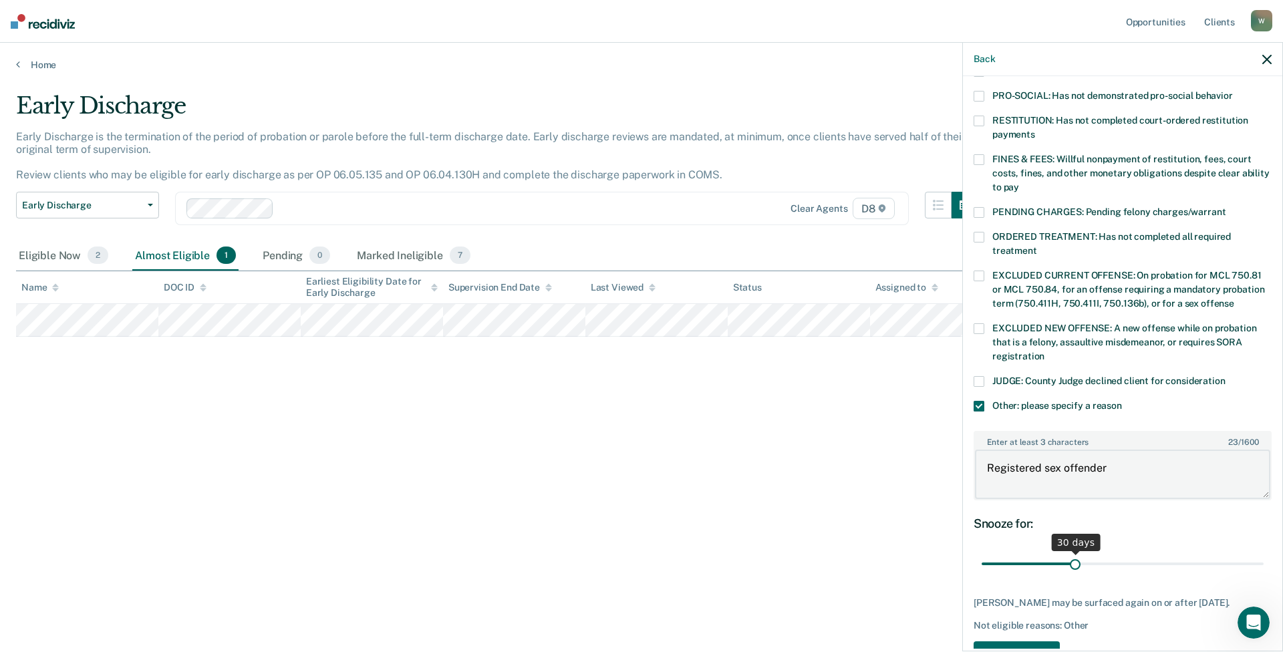
scroll to position [360, 0]
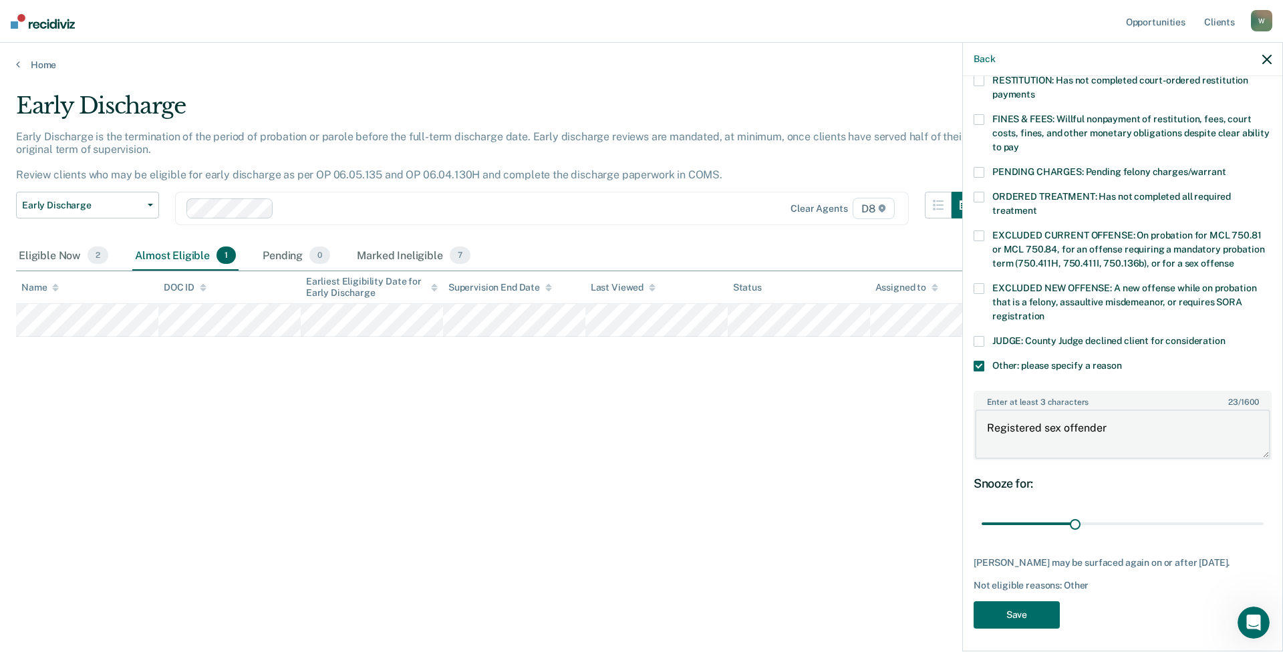
type textarea "Registered sex offender"
click at [983, 230] on span at bounding box center [978, 235] width 11 height 11
click at [1234, 259] on input "EXCLUDED CURRENT OFFENSE: On probation for MCL 750.81 or MCL 750.84, for an off…" at bounding box center [1234, 259] width 0 height 0
click at [983, 340] on div "JUDGE: County Judge declined client for consideration" at bounding box center [1122, 348] width 298 height 25
click at [975, 361] on span at bounding box center [978, 366] width 11 height 11
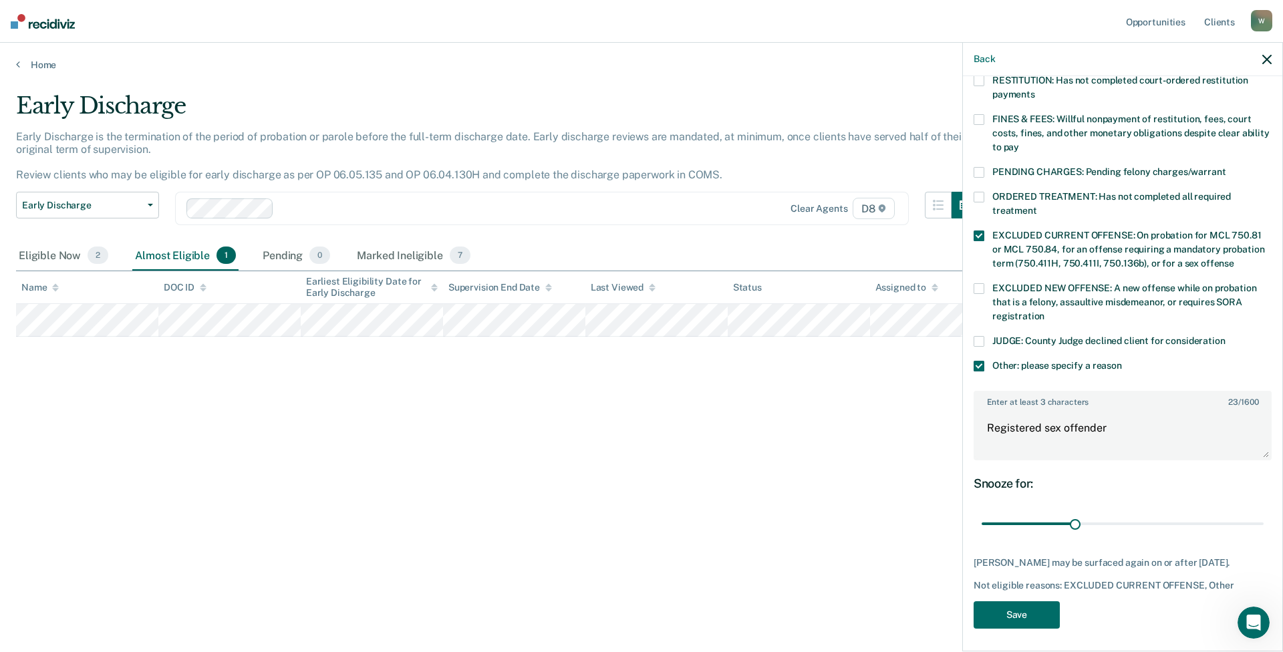
click at [1122, 361] on input "Other: please specify a reason" at bounding box center [1122, 361] width 0 height 0
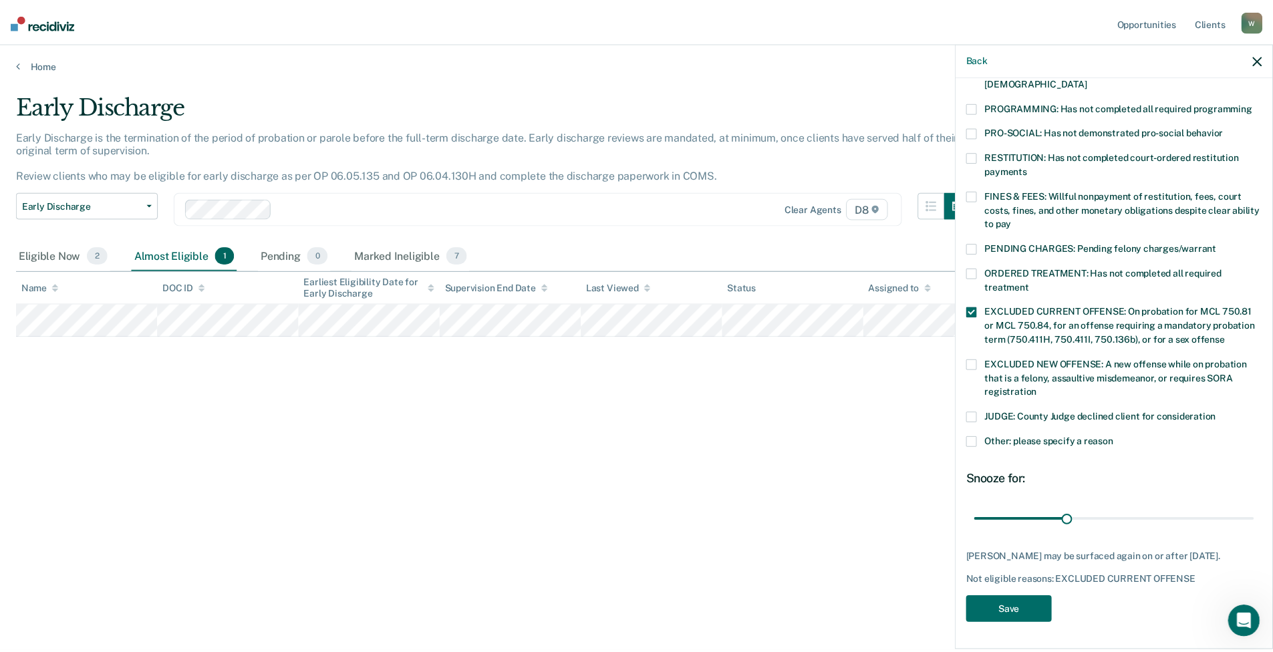
scroll to position [279, 0]
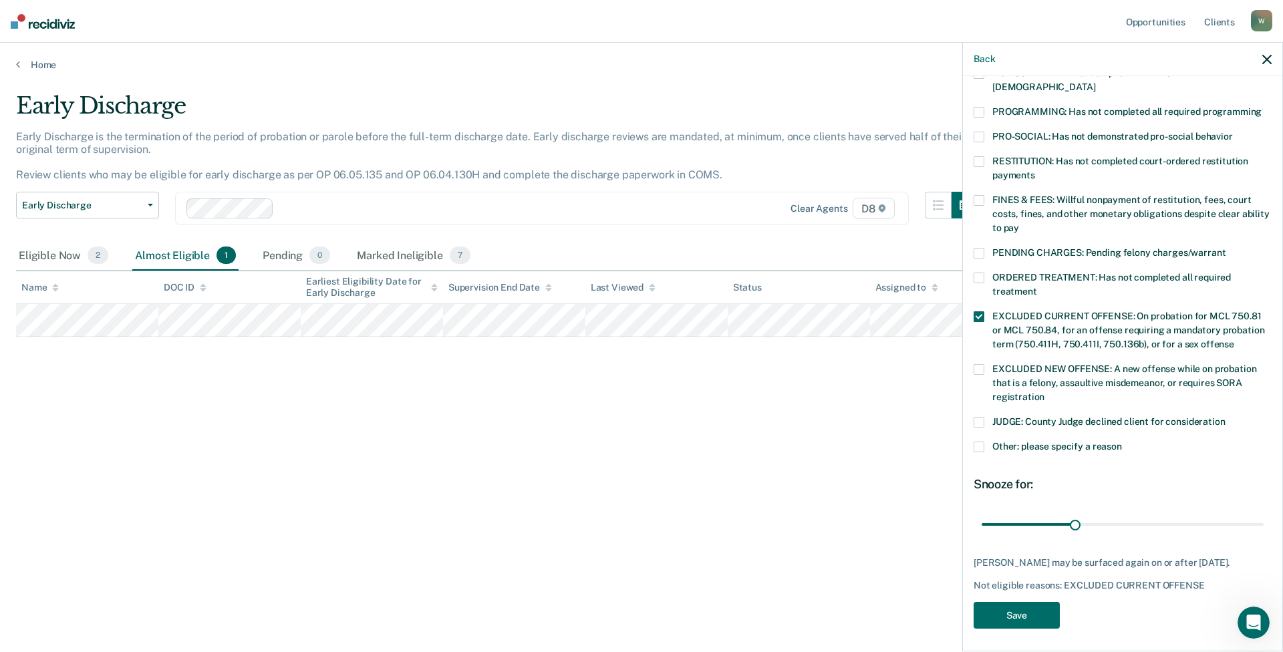
click at [1001, 591] on div "AB Which of the following requirements has [PERSON_NAME] not met? [MEDICAL_DATA…" at bounding box center [1122, 225] width 298 height 824
click at [1002, 602] on button "Save" at bounding box center [1016, 615] width 86 height 27
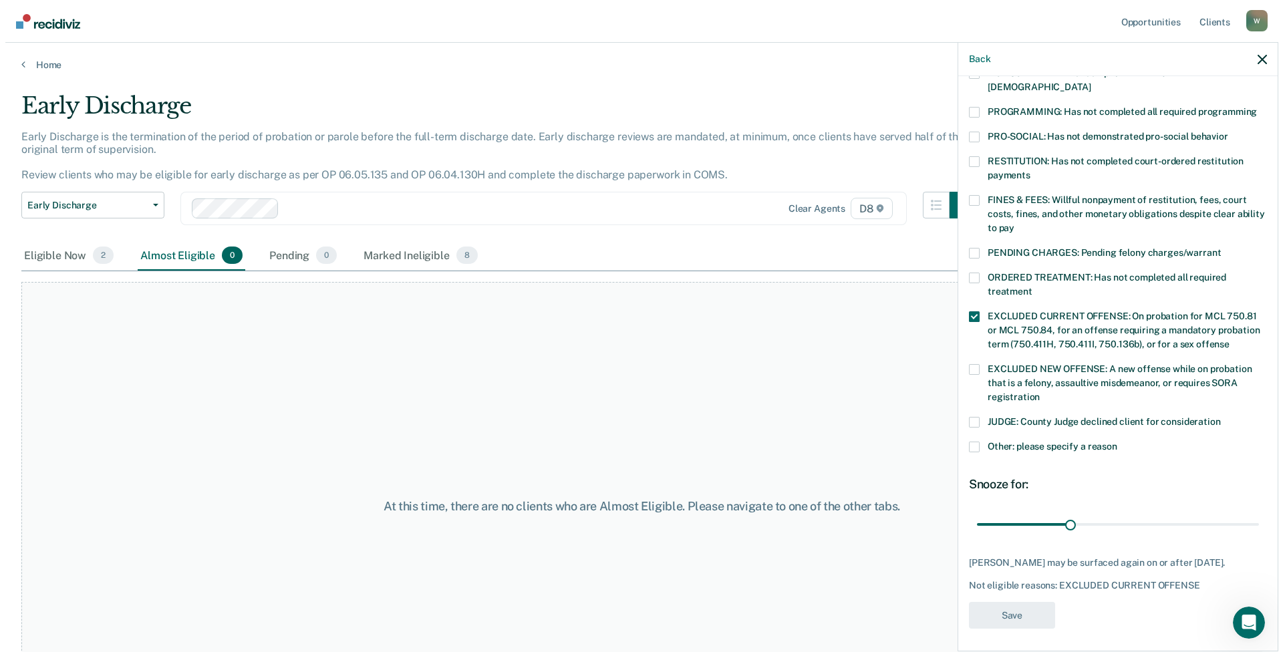
scroll to position [232, 0]
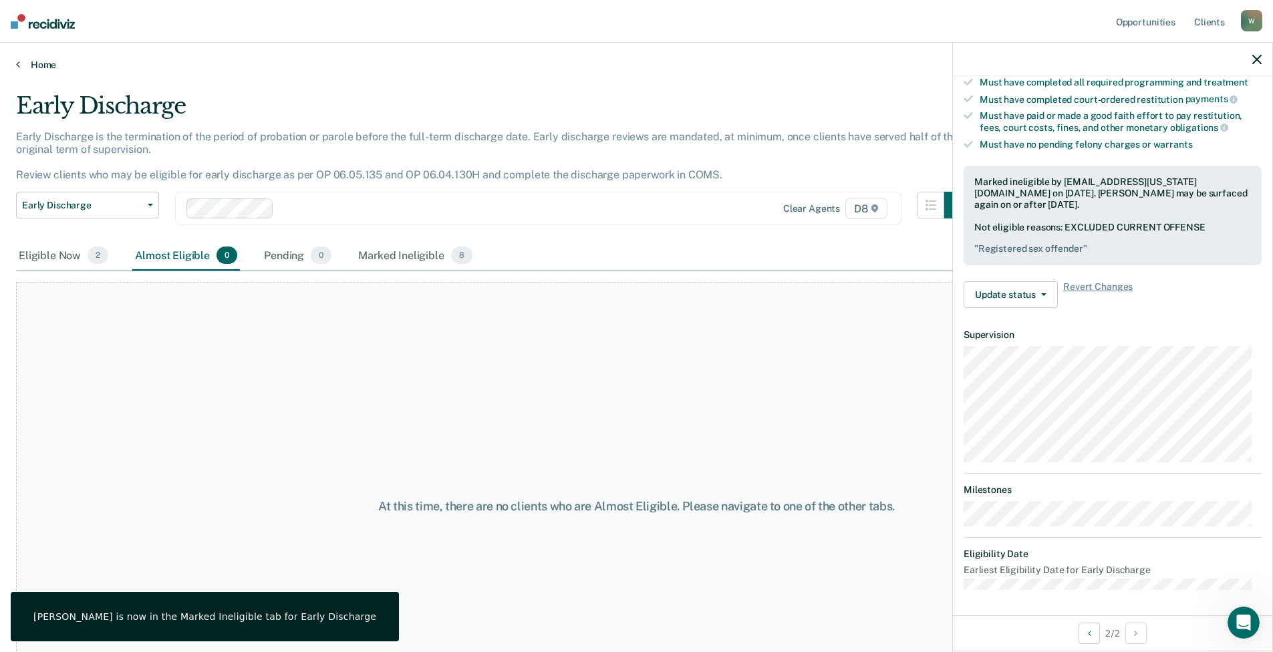
click at [24, 64] on link "Home" at bounding box center [636, 65] width 1241 height 12
